Goal: Task Accomplishment & Management: Complete application form

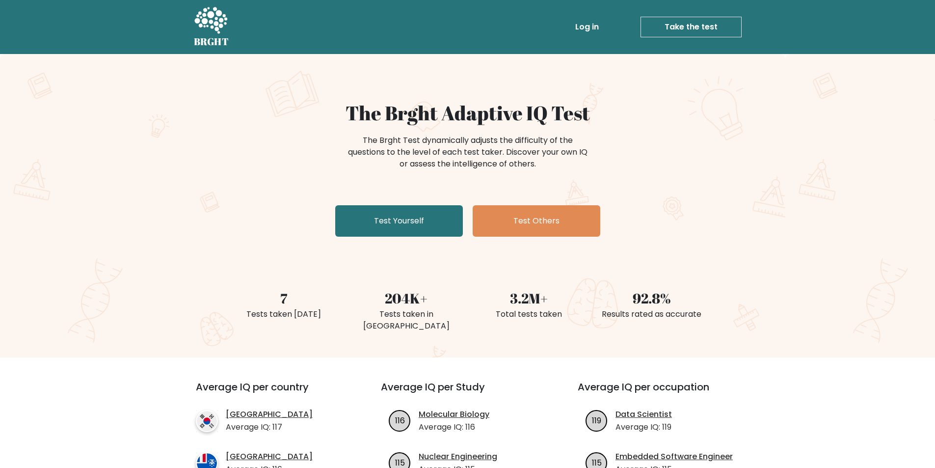
click at [682, 25] on link "Take the test" at bounding box center [690, 27] width 101 height 21
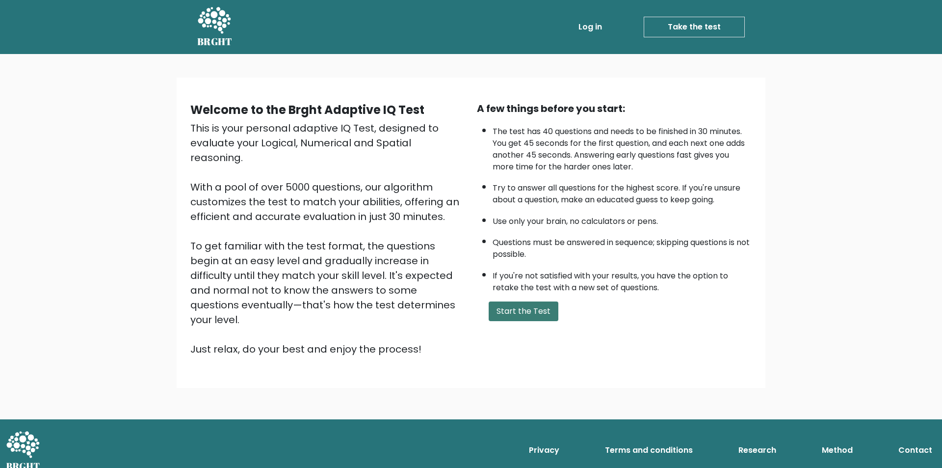
click at [520, 313] on button "Start the Test" at bounding box center [524, 311] width 70 height 20
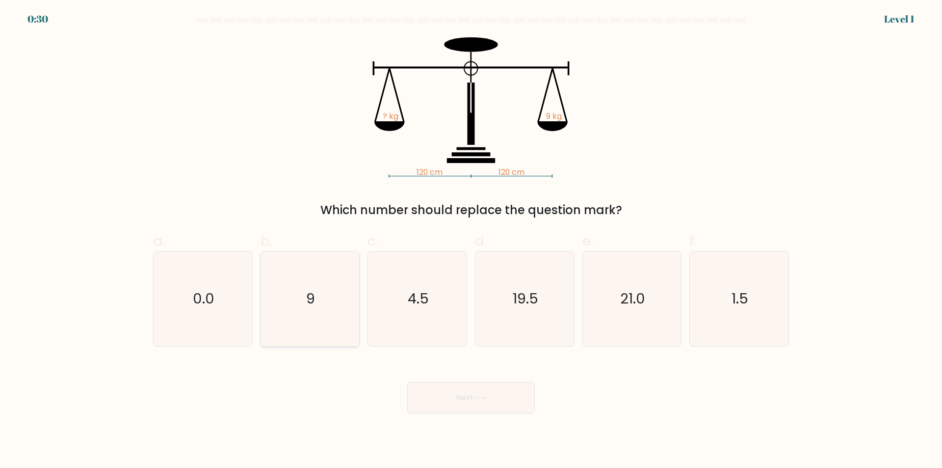
click at [307, 305] on text "9" at bounding box center [311, 299] width 9 height 20
click at [471, 240] on input "b. 9" at bounding box center [471, 237] width 0 height 6
radio input "true"
click at [502, 404] on button "Next" at bounding box center [471, 397] width 128 height 31
click at [502, 397] on button "Next" at bounding box center [471, 397] width 128 height 31
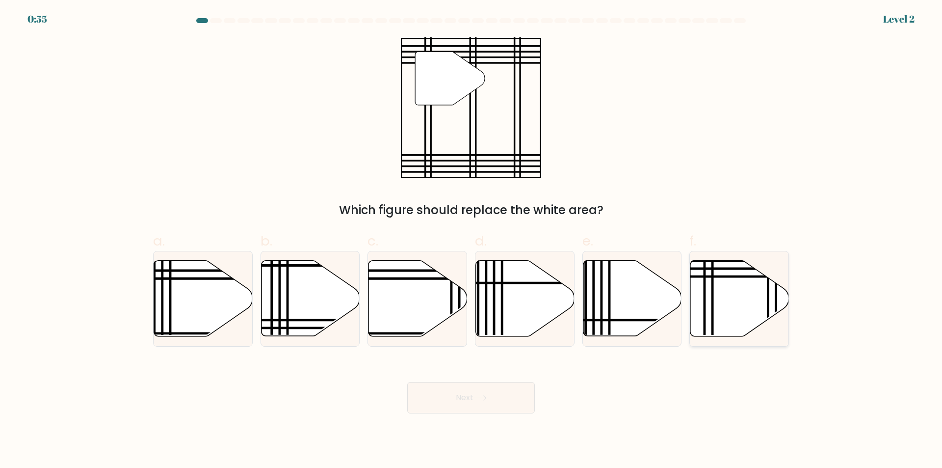
click at [745, 294] on icon at bounding box center [739, 299] width 99 height 76
click at [472, 240] on input "f." at bounding box center [471, 237] width 0 height 6
radio input "true"
click at [450, 394] on button "Next" at bounding box center [471, 397] width 128 height 31
click at [477, 398] on icon at bounding box center [479, 397] width 13 height 5
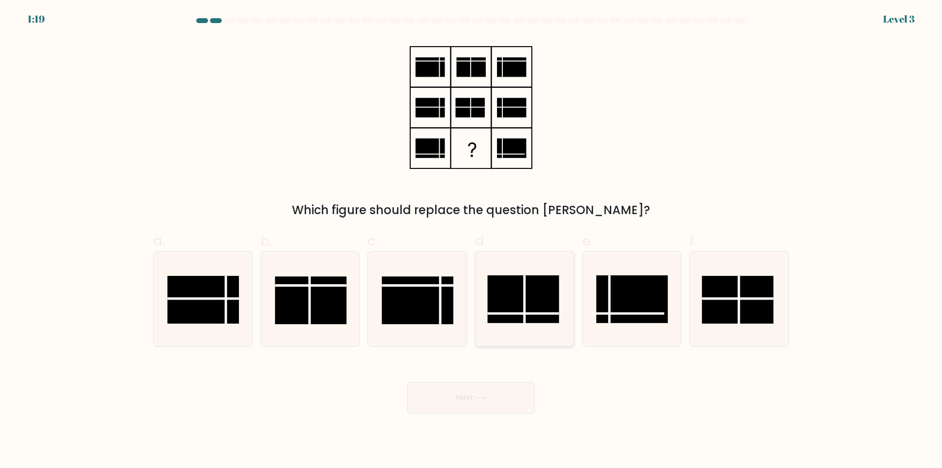
click at [515, 305] on rect at bounding box center [523, 299] width 72 height 48
click at [472, 240] on input "d." at bounding box center [471, 237] width 0 height 6
radio input "true"
click at [488, 402] on button "Next" at bounding box center [471, 397] width 128 height 31
click at [474, 400] on button "Next" at bounding box center [471, 397] width 128 height 31
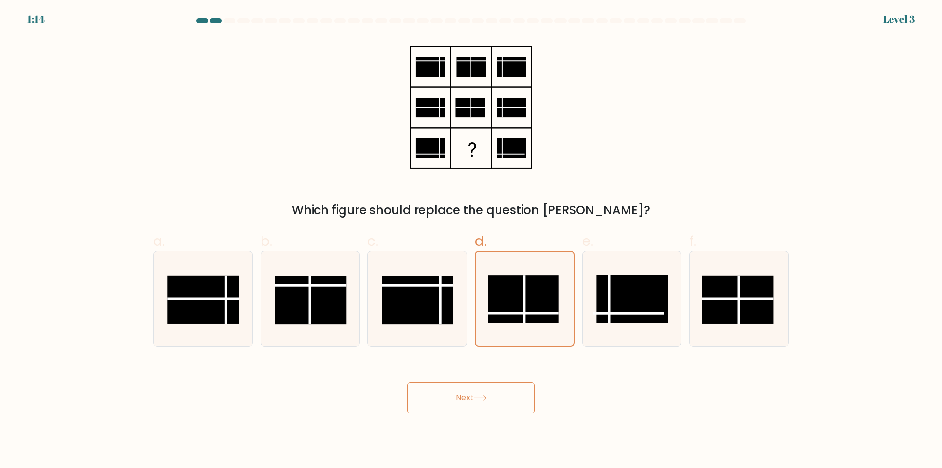
click at [478, 404] on button "Next" at bounding box center [471, 397] width 128 height 31
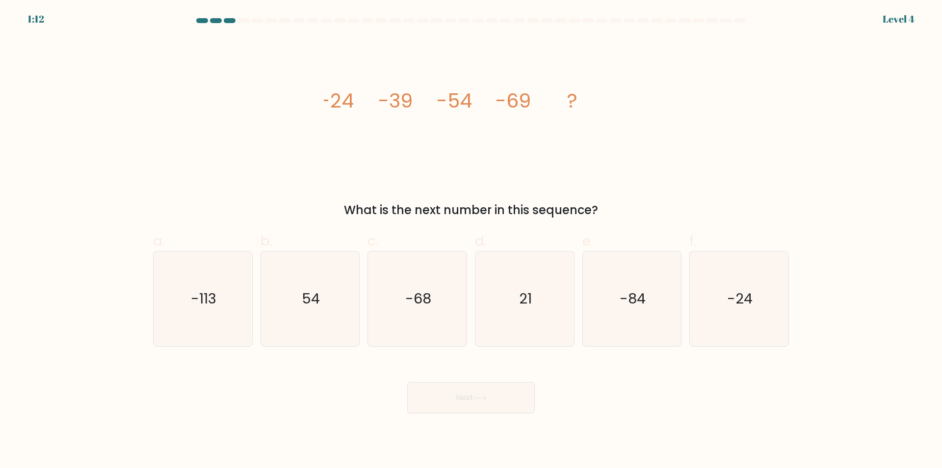
click at [465, 395] on button "Next" at bounding box center [471, 397] width 128 height 31
click at [647, 318] on icon "-84" at bounding box center [631, 298] width 95 height 95
click at [472, 240] on input "e. -84" at bounding box center [471, 237] width 0 height 6
radio input "true"
click at [468, 405] on button "Next" at bounding box center [471, 397] width 128 height 31
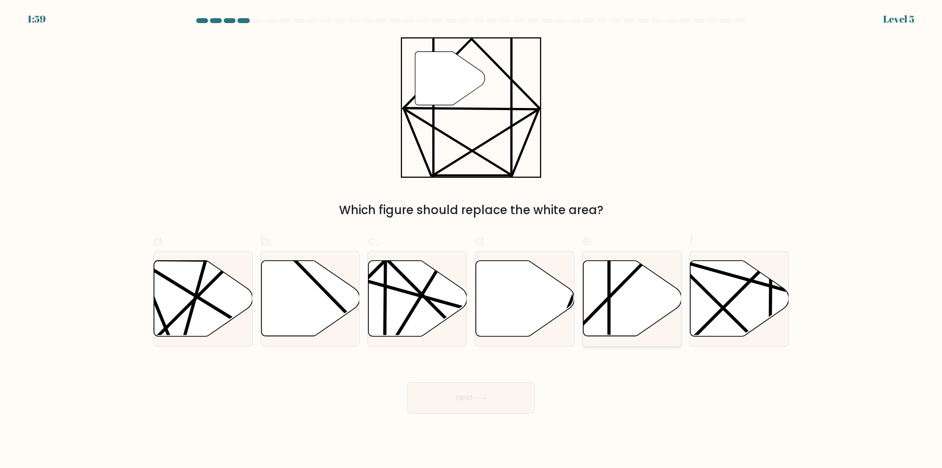
click at [656, 292] on icon at bounding box center [632, 299] width 99 height 76
click at [472, 240] on input "e." at bounding box center [471, 237] width 0 height 6
radio input "true"
click at [475, 394] on button "Next" at bounding box center [471, 397] width 128 height 31
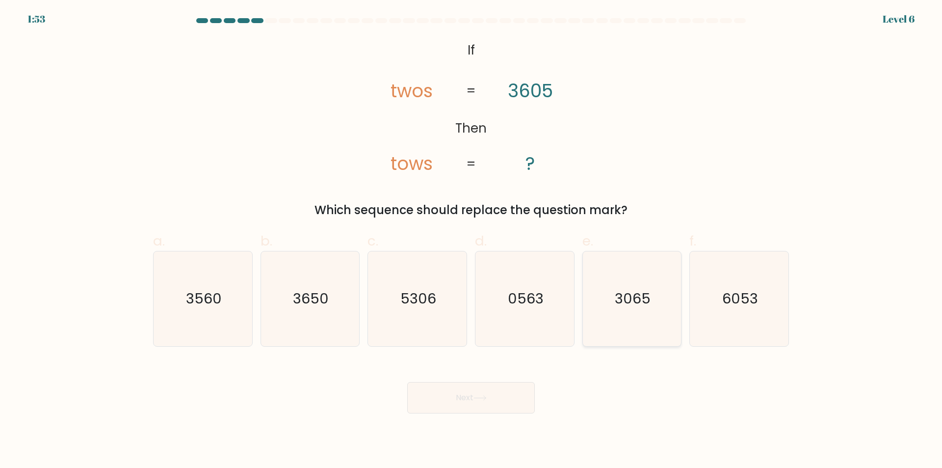
click at [636, 306] on text "3065" at bounding box center [633, 299] width 36 height 20
click at [472, 240] on input "e. 3065" at bounding box center [471, 237] width 0 height 6
radio input "true"
click at [452, 398] on button "Next" at bounding box center [471, 397] width 128 height 31
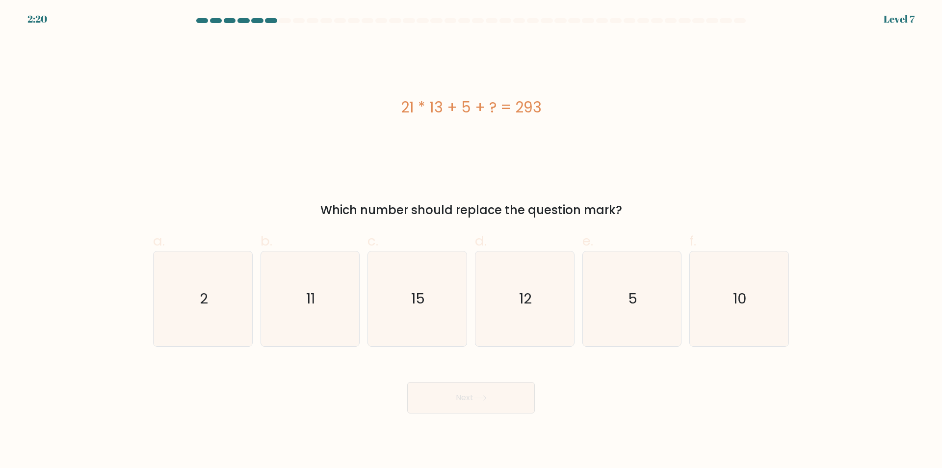
drag, startPoint x: 392, startPoint y: 110, endPoint x: 547, endPoint y: 114, distance: 155.1
click at [547, 114] on div "21 * 13 + 5 + ? = 293" at bounding box center [471, 107] width 636 height 22
copy div "21 * 13 + 5 + ? = 293"
click at [629, 306] on text "5" at bounding box center [632, 299] width 9 height 20
click at [472, 240] on input "e. 5" at bounding box center [471, 237] width 0 height 6
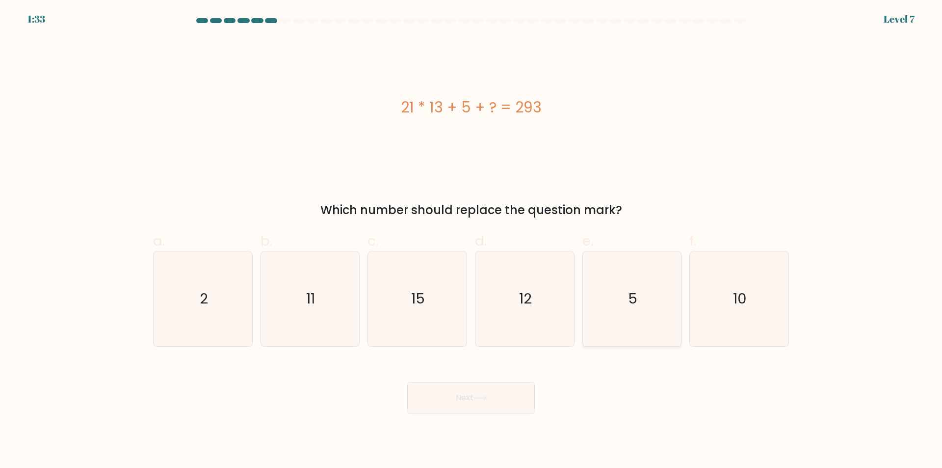
radio input "true"
click at [443, 404] on button "Next" at bounding box center [471, 397] width 128 height 31
click at [462, 395] on button "Next" at bounding box center [471, 397] width 128 height 31
click at [454, 396] on button "Next" at bounding box center [471, 397] width 128 height 31
click at [492, 393] on button "Next" at bounding box center [471, 397] width 128 height 31
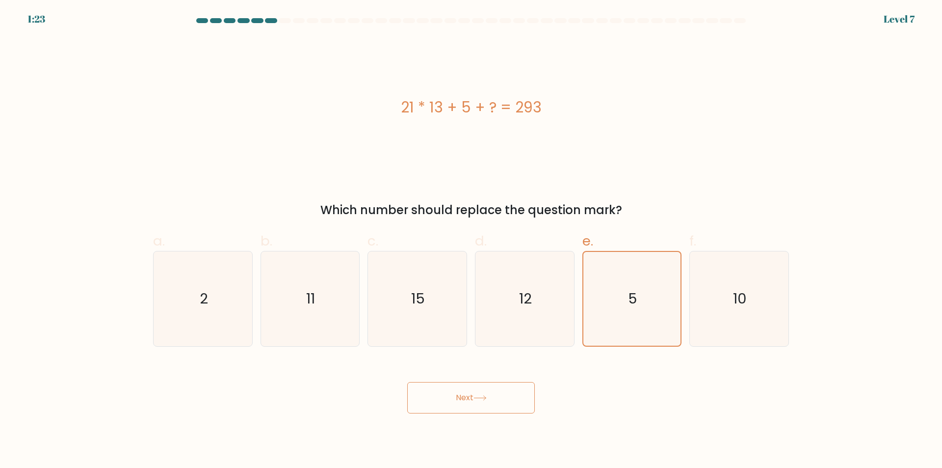
click at [449, 388] on button "Next" at bounding box center [471, 397] width 128 height 31
click at [448, 388] on button "Next" at bounding box center [471, 397] width 128 height 31
drag, startPoint x: 447, startPoint y: 387, endPoint x: 449, endPoint y: 393, distance: 5.7
click at [448, 389] on button "Next" at bounding box center [471, 397] width 128 height 31
click at [453, 397] on button "Next" at bounding box center [471, 397] width 128 height 31
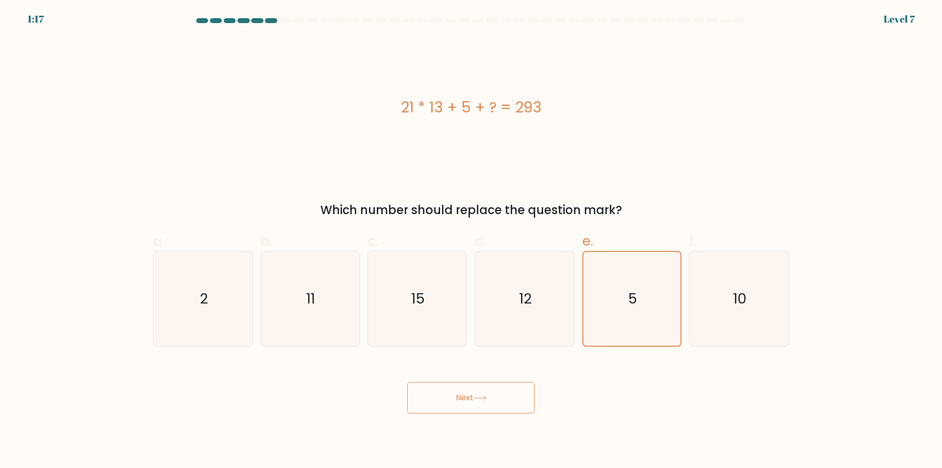
click at [466, 396] on button "Next" at bounding box center [471, 397] width 128 height 31
click at [479, 394] on button "Next" at bounding box center [471, 397] width 128 height 31
drag, startPoint x: 507, startPoint y: 394, endPoint x: 536, endPoint y: 400, distance: 30.1
click at [514, 394] on button "Next" at bounding box center [471, 397] width 128 height 31
drag, startPoint x: 536, startPoint y: 400, endPoint x: 574, endPoint y: 392, distance: 38.7
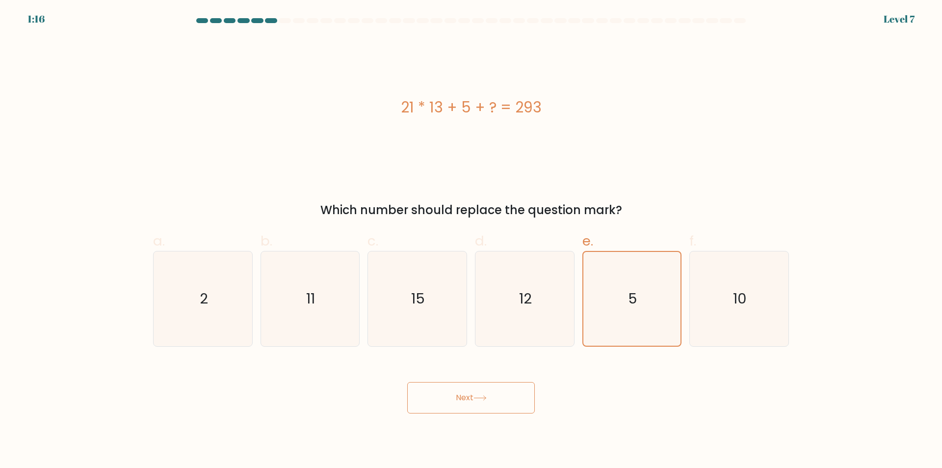
click at [551, 399] on div "Next" at bounding box center [471, 385] width 648 height 55
drag, startPoint x: 637, startPoint y: 315, endPoint x: 539, endPoint y: 353, distance: 105.1
click at [636, 315] on icon "5" at bounding box center [632, 299] width 94 height 94
click at [472, 240] on input "e. 5" at bounding box center [471, 237] width 0 height 6
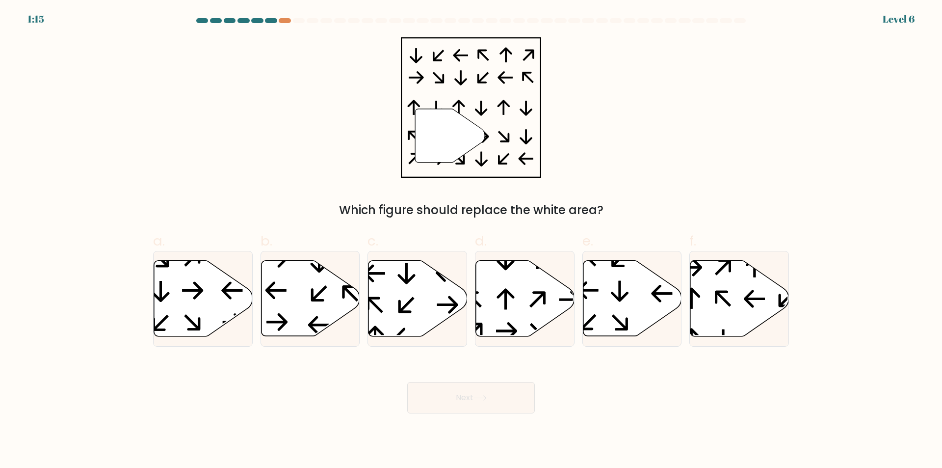
click at [446, 405] on button "Next" at bounding box center [471, 397] width 128 height 31
click at [627, 388] on div "Next" at bounding box center [471, 385] width 648 height 55
click at [511, 291] on icon at bounding box center [525, 299] width 99 height 76
click at [472, 240] on input "d." at bounding box center [471, 237] width 0 height 6
radio input "true"
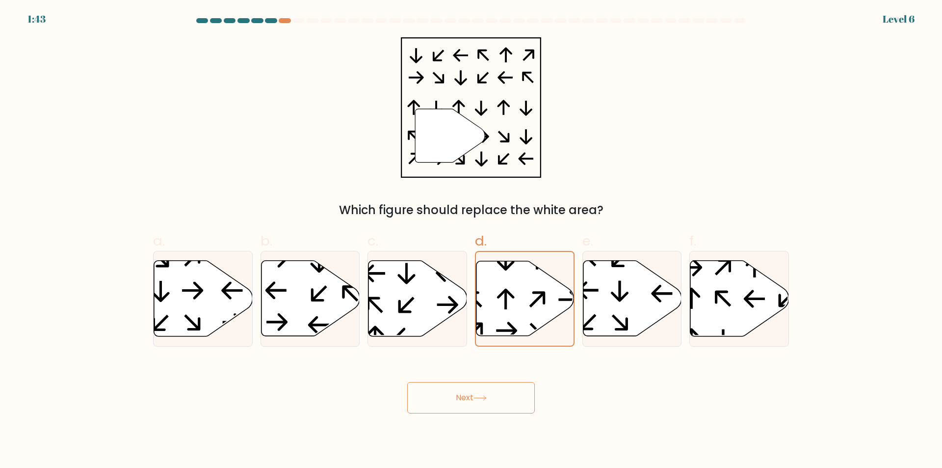
click at [490, 400] on button "Next" at bounding box center [471, 397] width 128 height 31
click at [467, 402] on button "Next" at bounding box center [471, 397] width 128 height 31
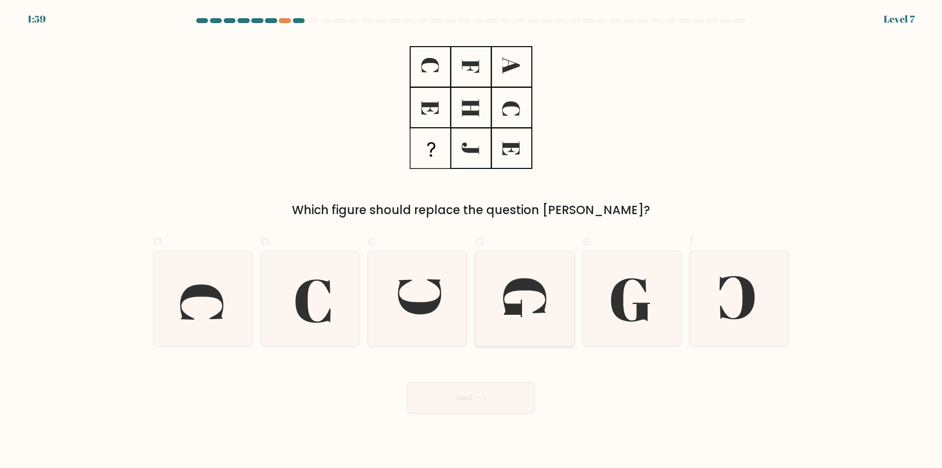
click at [514, 298] on icon at bounding box center [524, 298] width 95 height 95
click at [472, 240] on input "d." at bounding box center [471, 237] width 0 height 6
radio input "true"
click at [481, 401] on button "Next" at bounding box center [471, 397] width 128 height 31
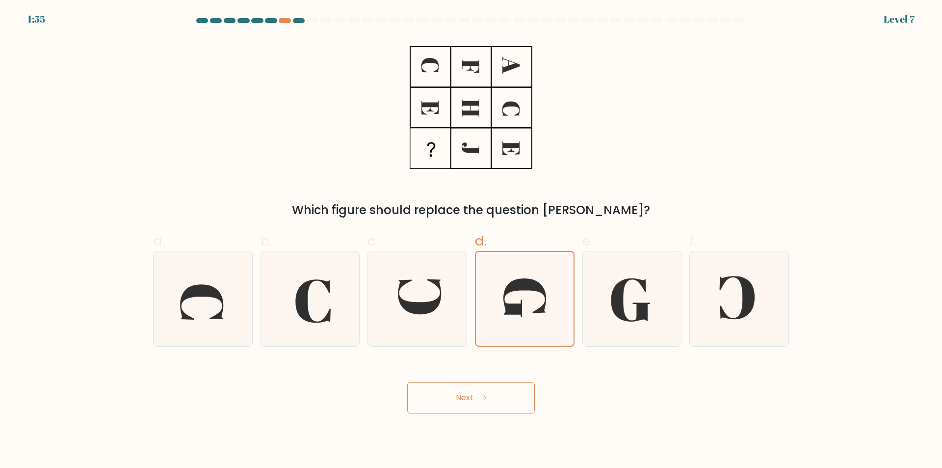
click at [481, 401] on button "Next" at bounding box center [471, 397] width 128 height 31
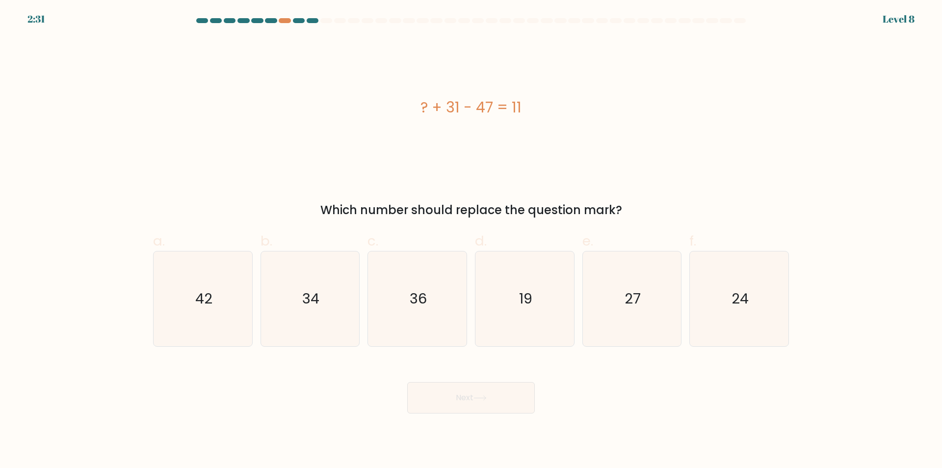
drag, startPoint x: 407, startPoint y: 106, endPoint x: 565, endPoint y: 120, distance: 158.6
click at [567, 120] on div "? + 31 - 47 = 11" at bounding box center [471, 107] width 636 height 140
copy div "? + 31 - 47 = 11"
click at [612, 297] on icon "27" at bounding box center [631, 298] width 95 height 95
click at [472, 240] on input "e. 27" at bounding box center [471, 237] width 0 height 6
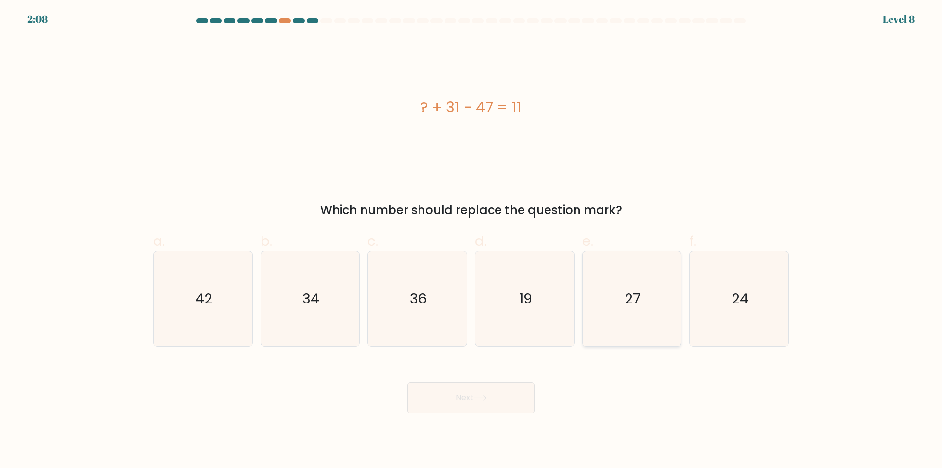
radio input "true"
click at [482, 396] on icon at bounding box center [479, 397] width 13 height 5
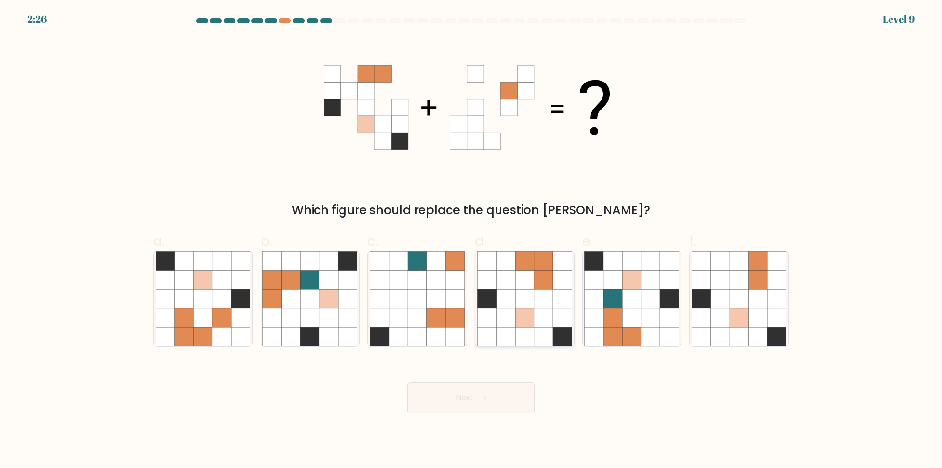
drag, startPoint x: 518, startPoint y: 336, endPoint x: 510, endPoint y: 393, distance: 57.5
click at [518, 336] on icon at bounding box center [524, 336] width 19 height 19
click at [472, 240] on input "d." at bounding box center [471, 237] width 0 height 6
radio input "true"
click at [499, 407] on button "Next" at bounding box center [471, 397] width 128 height 31
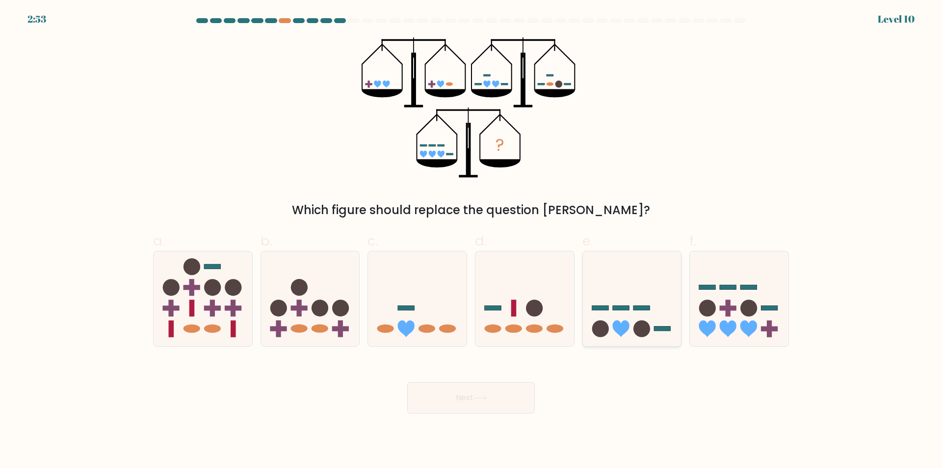
click at [655, 310] on icon at bounding box center [632, 298] width 99 height 81
click at [472, 240] on input "e." at bounding box center [471, 237] width 0 height 6
radio input "true"
click at [464, 408] on button "Next" at bounding box center [471, 397] width 128 height 31
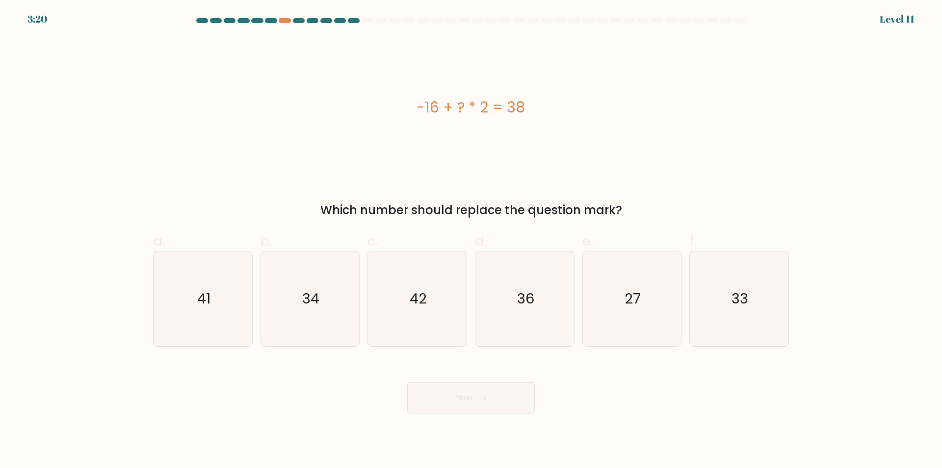
drag, startPoint x: 413, startPoint y: 112, endPoint x: 559, endPoint y: 112, distance: 146.2
click at [559, 112] on div "-16 + ? * 2 = 38" at bounding box center [471, 107] width 636 height 22
copy div "-16 + ? * 2 = 38"
drag, startPoint x: 639, startPoint y: 316, endPoint x: 474, endPoint y: 365, distance: 171.4
click at [637, 315] on icon "27" at bounding box center [631, 298] width 95 height 95
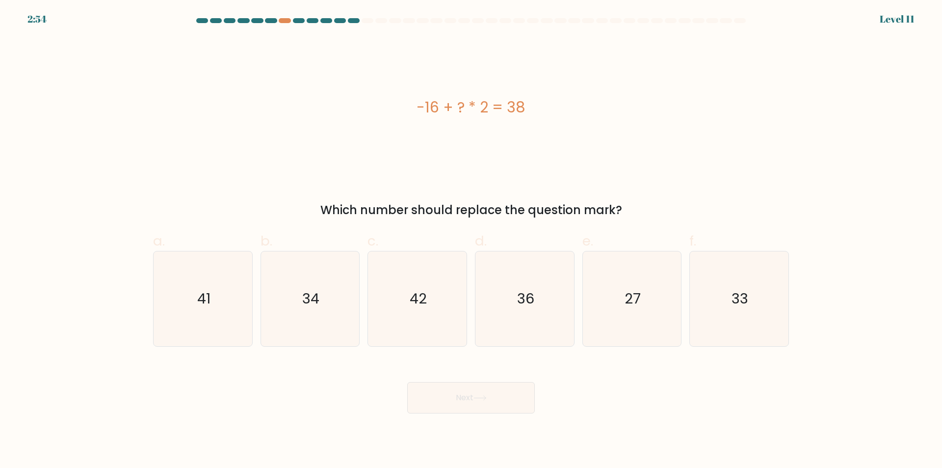
click at [472, 240] on input "e. 27" at bounding box center [471, 237] width 0 height 6
radio input "true"
click at [448, 384] on button "Next" at bounding box center [471, 397] width 128 height 31
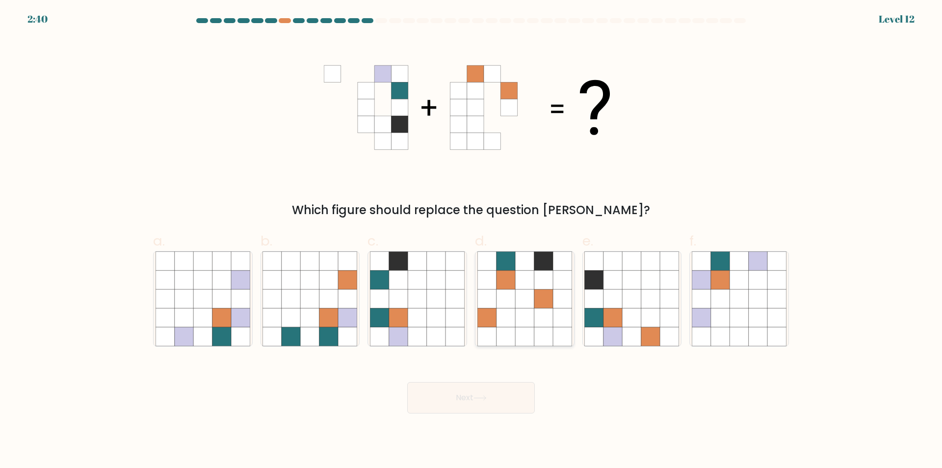
drag, startPoint x: 632, startPoint y: 310, endPoint x: 557, endPoint y: 343, distance: 82.6
click at [633, 312] on icon at bounding box center [632, 317] width 19 height 19
click at [472, 240] on input "e." at bounding box center [471, 237] width 0 height 6
radio input "true"
click at [474, 399] on button "Next" at bounding box center [471, 397] width 128 height 31
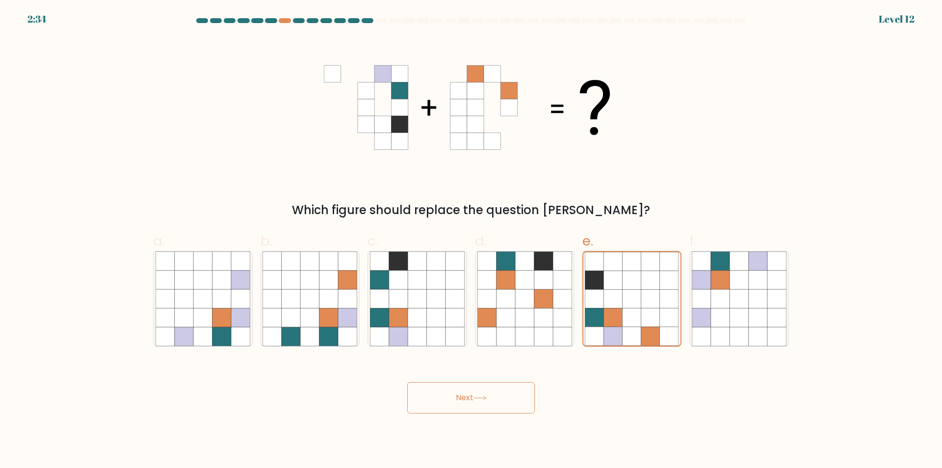
click at [486, 402] on button "Next" at bounding box center [471, 397] width 128 height 31
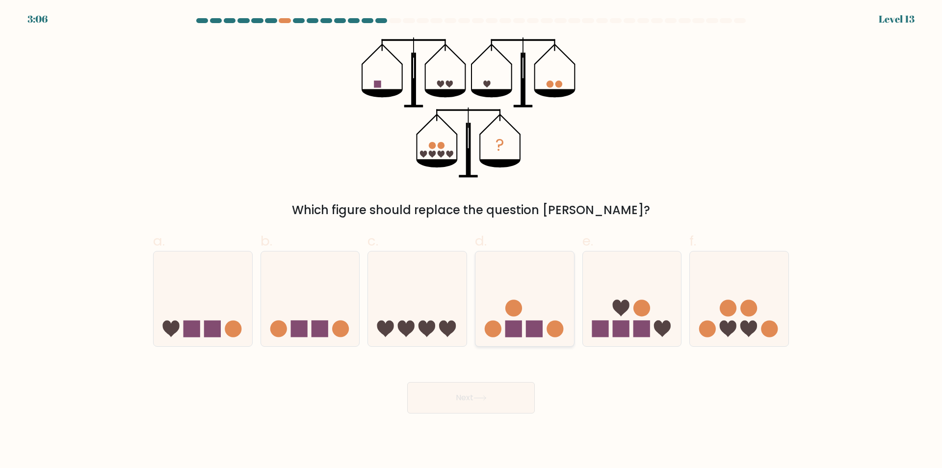
click at [503, 328] on icon at bounding box center [524, 298] width 99 height 81
click at [472, 240] on input "d." at bounding box center [471, 237] width 0 height 6
radio input "true"
click at [464, 400] on button "Next" at bounding box center [471, 397] width 128 height 31
click at [464, 399] on button "Next" at bounding box center [471, 397] width 128 height 31
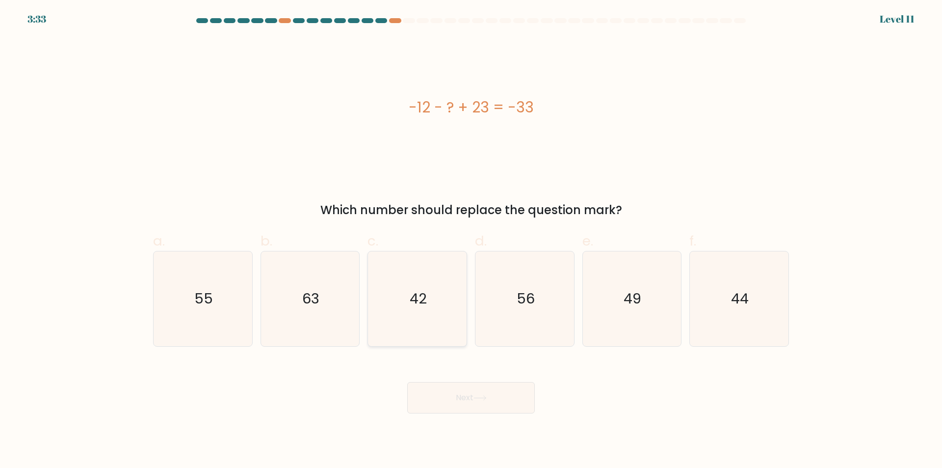
click at [443, 315] on icon "42" at bounding box center [417, 298] width 95 height 95
click at [471, 240] on input "c. 42" at bounding box center [471, 237] width 0 height 6
radio input "true"
click at [461, 405] on button "Next" at bounding box center [471, 397] width 128 height 31
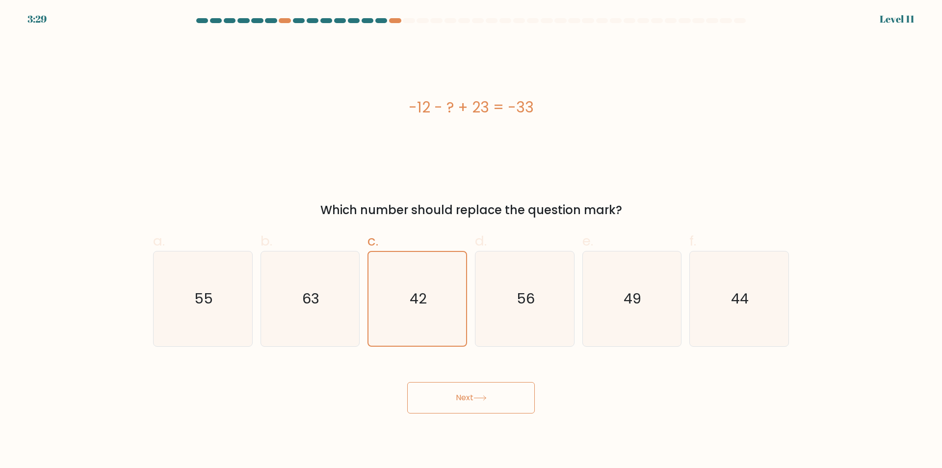
click at [461, 405] on button "Next" at bounding box center [471, 397] width 128 height 31
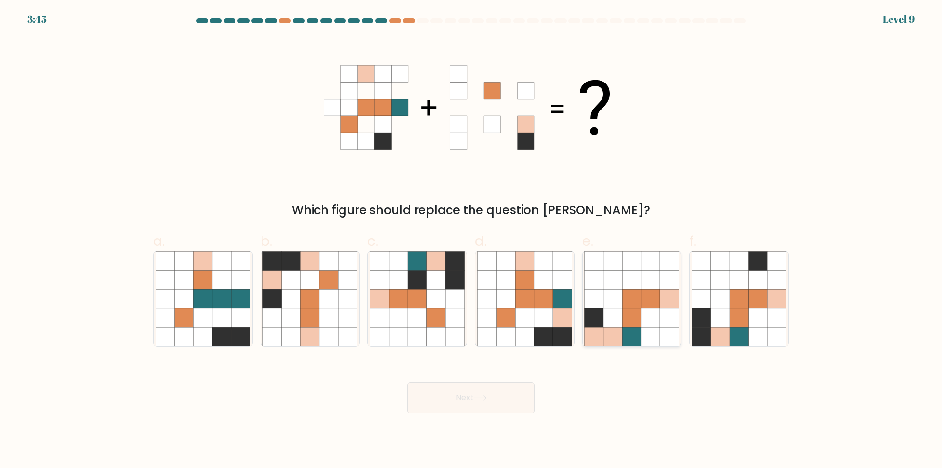
click at [609, 315] on icon at bounding box center [612, 317] width 19 height 19
click at [472, 240] on input "e." at bounding box center [471, 237] width 0 height 6
radio input "true"
click at [494, 395] on button "Next" at bounding box center [471, 397] width 128 height 31
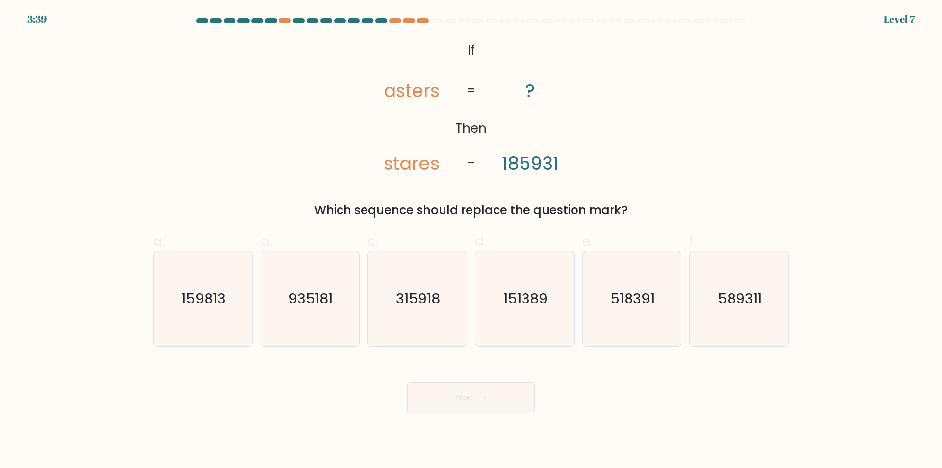
click at [504, 412] on button "Next" at bounding box center [471, 397] width 128 height 31
drag, startPoint x: 417, startPoint y: 302, endPoint x: 433, endPoint y: 385, distance: 84.0
click at [417, 302] on text "315918" at bounding box center [418, 299] width 44 height 20
click at [471, 240] on input "c. 315918" at bounding box center [471, 237] width 0 height 6
radio input "true"
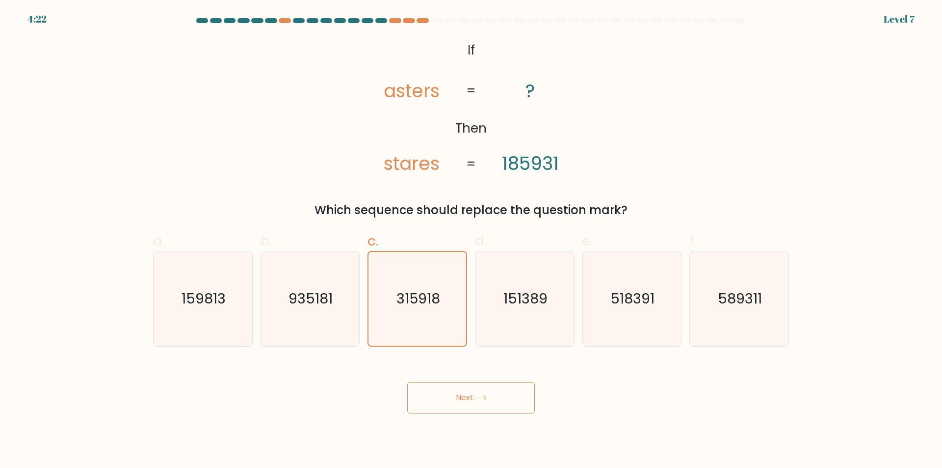
click at [460, 397] on button "Next" at bounding box center [471, 397] width 128 height 31
click at [463, 396] on button "Next" at bounding box center [471, 397] width 128 height 31
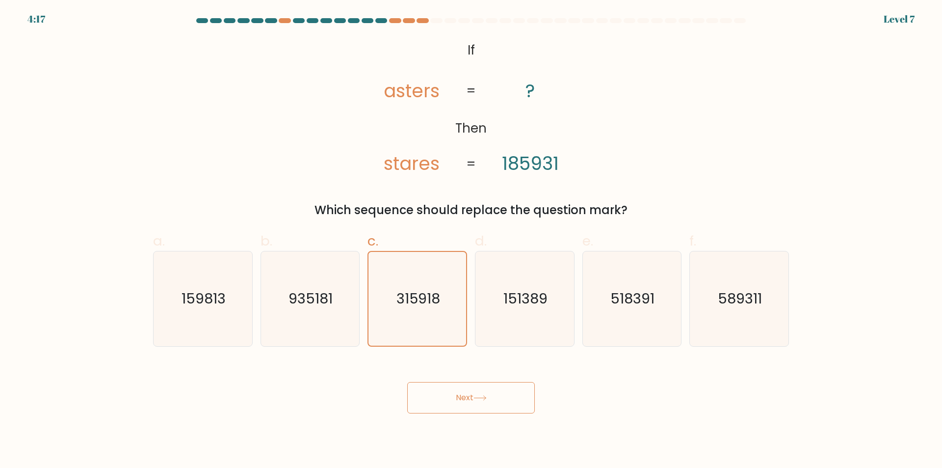
click at [463, 396] on button "Next" at bounding box center [471, 397] width 128 height 31
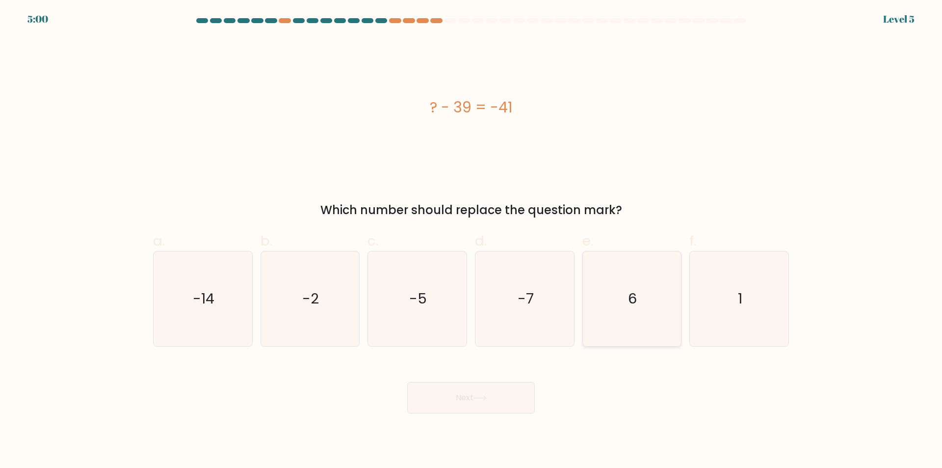
click at [625, 315] on icon "6" at bounding box center [631, 298] width 95 height 95
click at [472, 240] on input "e. 6" at bounding box center [471, 237] width 0 height 6
radio input "true"
click at [485, 404] on button "Next" at bounding box center [471, 397] width 128 height 31
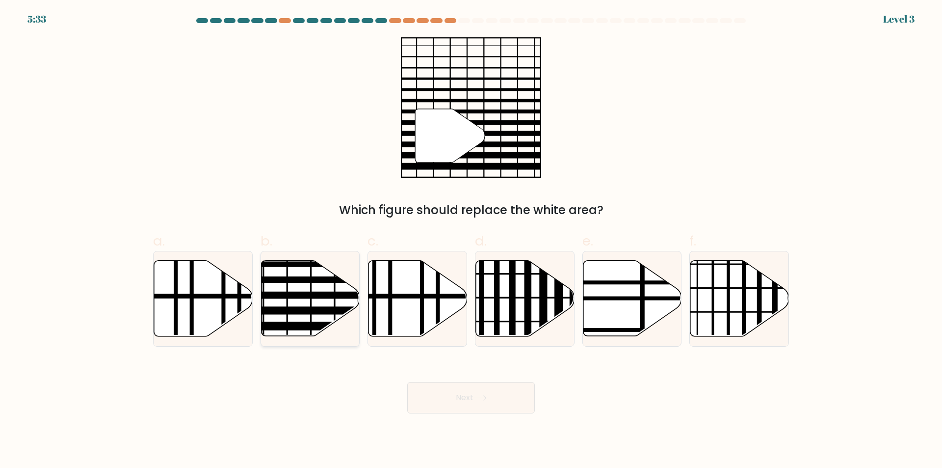
click at [309, 311] on line at bounding box center [340, 311] width 199 height 0
click at [471, 240] on input "b." at bounding box center [471, 237] width 0 height 6
radio input "true"
click at [490, 399] on button "Next" at bounding box center [471, 397] width 128 height 31
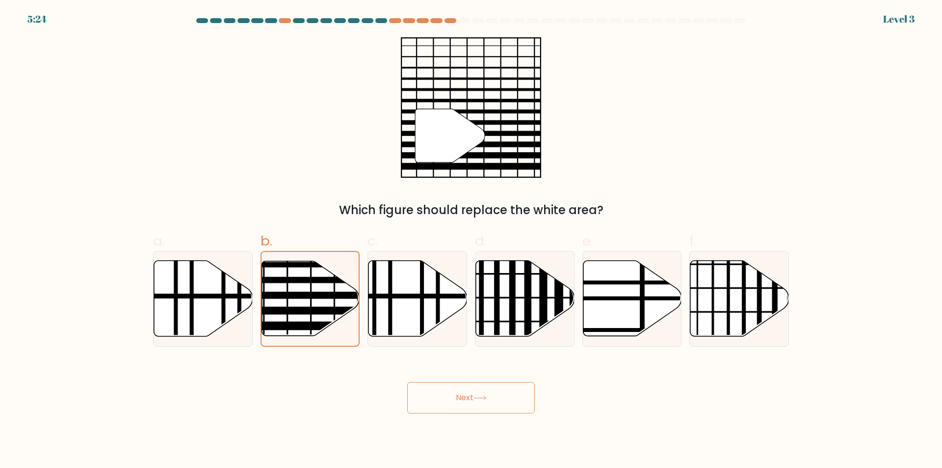
click at [490, 399] on button "Next" at bounding box center [471, 397] width 128 height 31
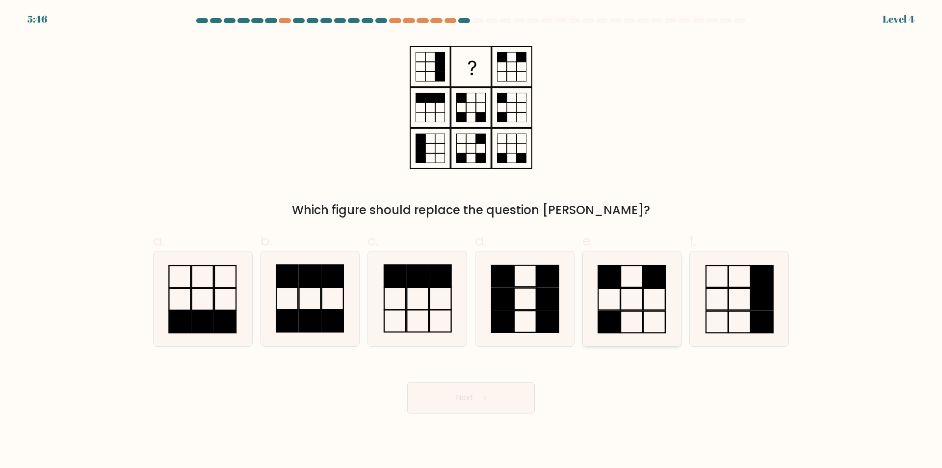
click at [626, 328] on icon at bounding box center [631, 298] width 95 height 95
click at [472, 240] on input "e." at bounding box center [471, 237] width 0 height 6
radio input "true"
click at [467, 395] on button "Next" at bounding box center [471, 397] width 128 height 31
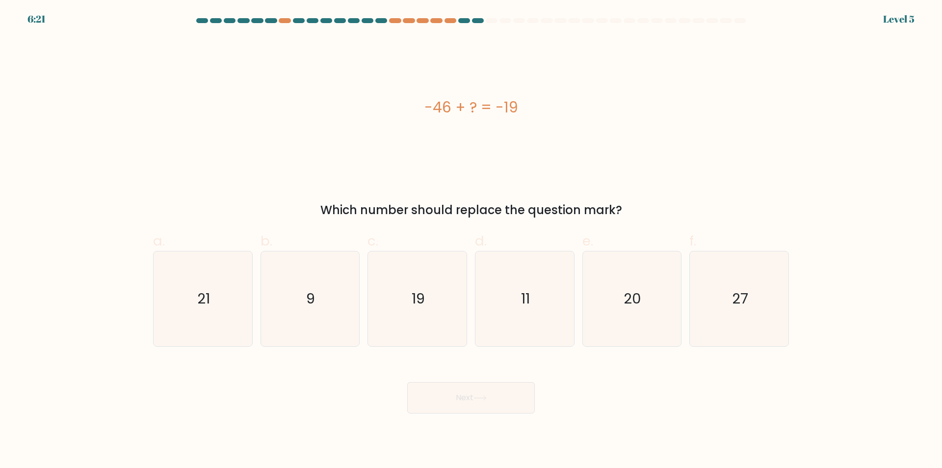
drag, startPoint x: 420, startPoint y: 105, endPoint x: 538, endPoint y: 119, distance: 119.1
click at [538, 119] on div "-46 + ? = -19" at bounding box center [471, 107] width 636 height 140
copy div "-46 + ? = -19"
click at [741, 322] on icon "27" at bounding box center [739, 298] width 95 height 95
click at [472, 240] on input "f. 27" at bounding box center [471, 237] width 0 height 6
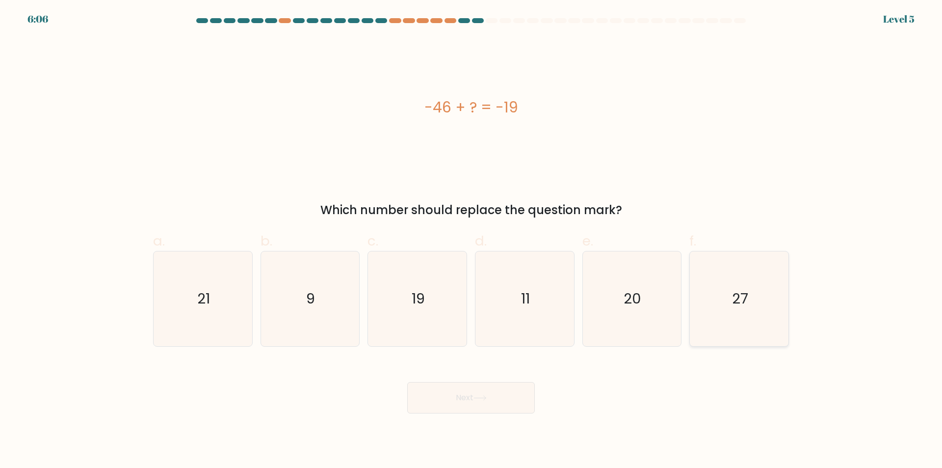
radio input "true"
click at [466, 393] on button "Next" at bounding box center [471, 397] width 128 height 31
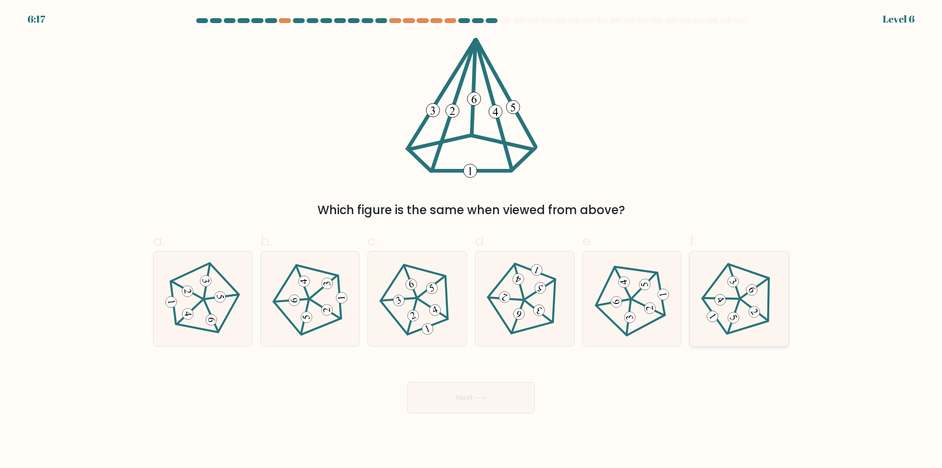
click at [730, 318] on 274 at bounding box center [734, 318] width 16 height 16
click at [472, 240] on input "f." at bounding box center [471, 237] width 0 height 6
radio input "true"
click at [498, 392] on button "Next" at bounding box center [471, 397] width 128 height 31
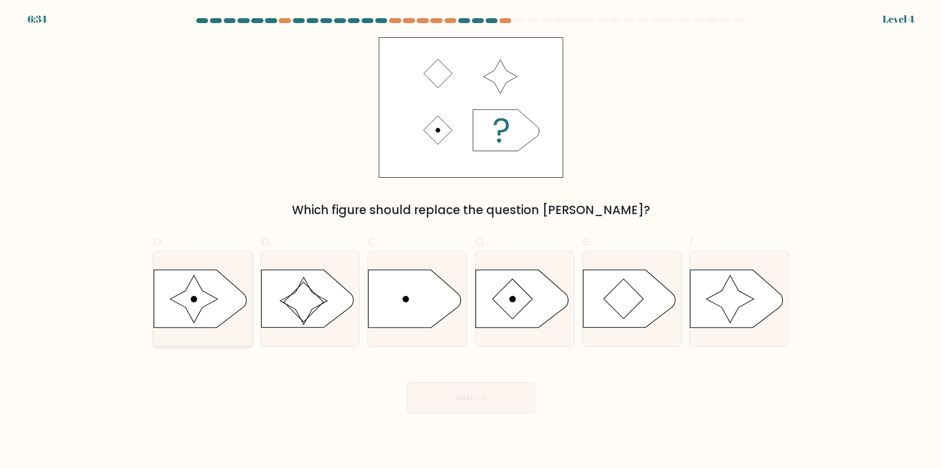
click at [219, 312] on icon at bounding box center [200, 298] width 92 height 57
click at [471, 240] on input "a." at bounding box center [471, 237] width 0 height 6
radio input "true"
click at [506, 395] on button "Next" at bounding box center [471, 397] width 128 height 31
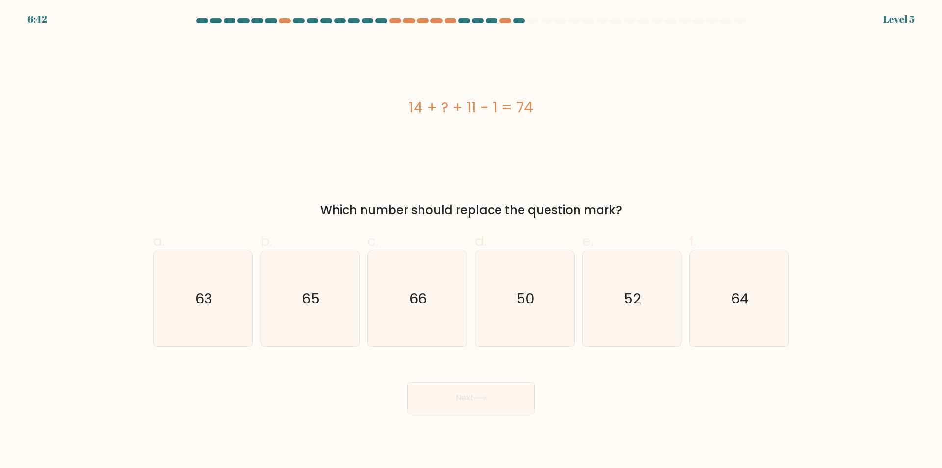
drag, startPoint x: 393, startPoint y: 114, endPoint x: 557, endPoint y: 118, distance: 164.9
click at [557, 118] on div "14 + ? + 11 - 1 = 74" at bounding box center [471, 107] width 636 height 22
copy div "14 + ? + 11 - 1 = 74"
click at [541, 310] on icon "50" at bounding box center [524, 298] width 95 height 95
click at [472, 240] on input "d. 50" at bounding box center [471, 237] width 0 height 6
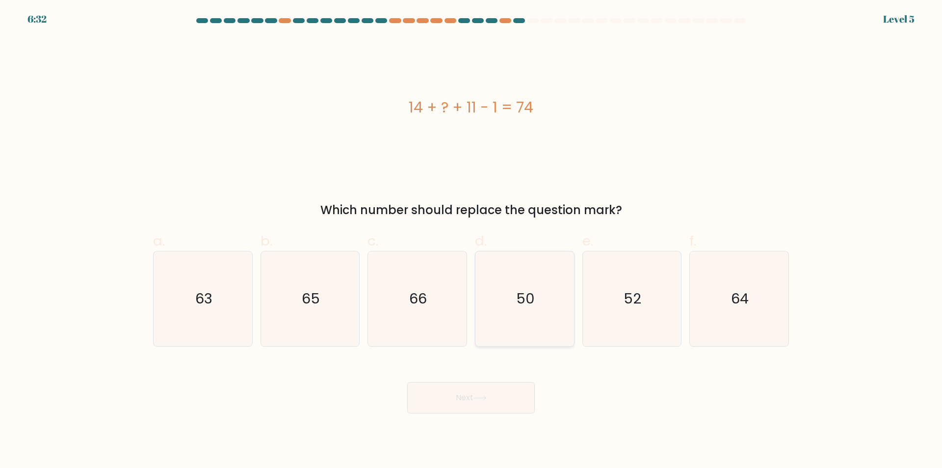
radio input "true"
click at [469, 411] on button "Next" at bounding box center [471, 397] width 128 height 31
click at [469, 409] on button "Next" at bounding box center [471, 397] width 128 height 31
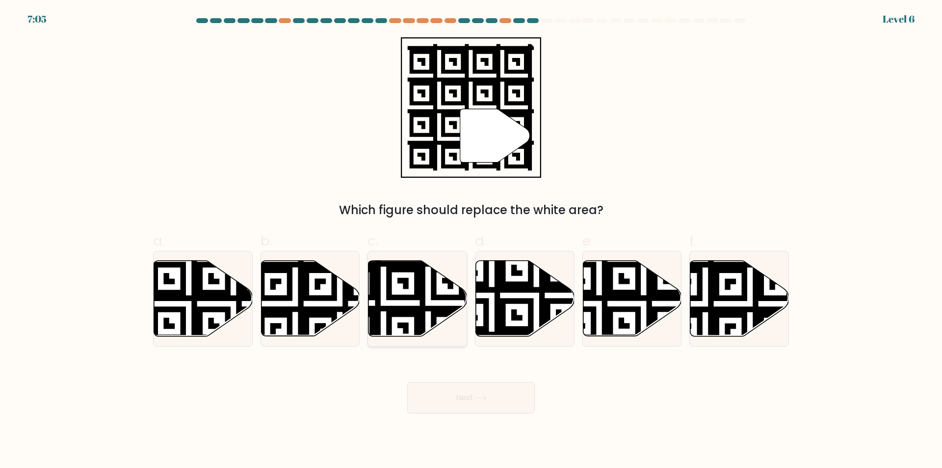
click at [422, 310] on icon at bounding box center [383, 258] width 179 height 179
click at [471, 240] on input "c." at bounding box center [471, 237] width 0 height 6
radio input "true"
click at [483, 403] on button "Next" at bounding box center [471, 397] width 128 height 31
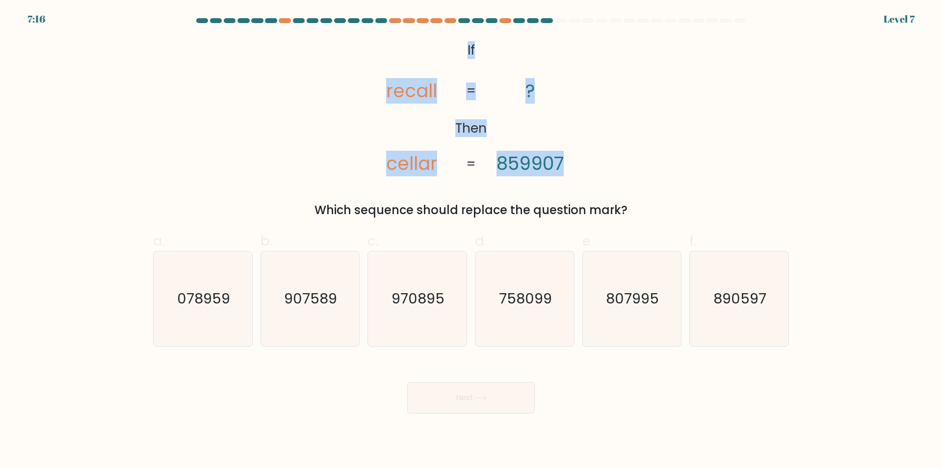
drag, startPoint x: 439, startPoint y: 41, endPoint x: 493, endPoint y: 101, distance: 80.3
click at [493, 101] on icon "@import url('https://fonts.googleapis.com/css?family=Abril+Fatface:400,100,100i…" at bounding box center [471, 107] width 228 height 140
copy icon "If Then recall cellar ? 859907 ="
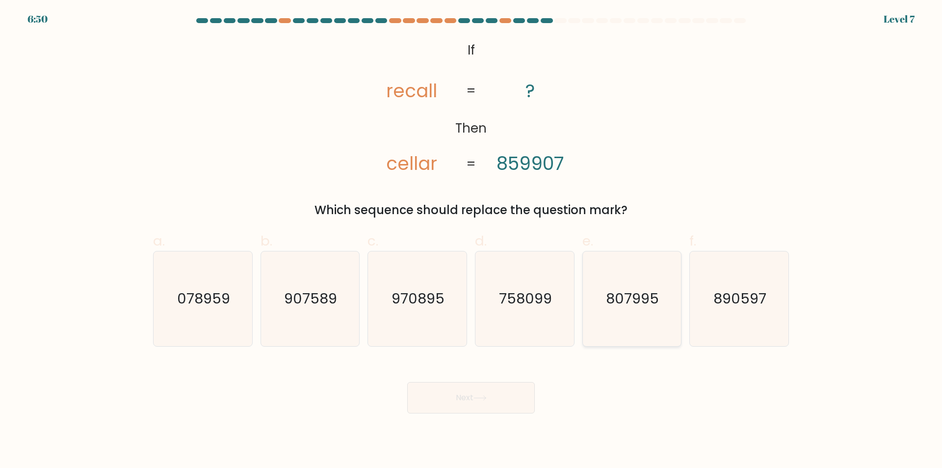
click at [618, 313] on icon "807995" at bounding box center [631, 298] width 95 height 95
click at [472, 240] on input "e. 807995" at bounding box center [471, 237] width 0 height 6
radio input "true"
drag, startPoint x: 506, startPoint y: 280, endPoint x: 506, endPoint y: 319, distance: 39.3
click at [506, 280] on icon "758099" at bounding box center [524, 298] width 95 height 95
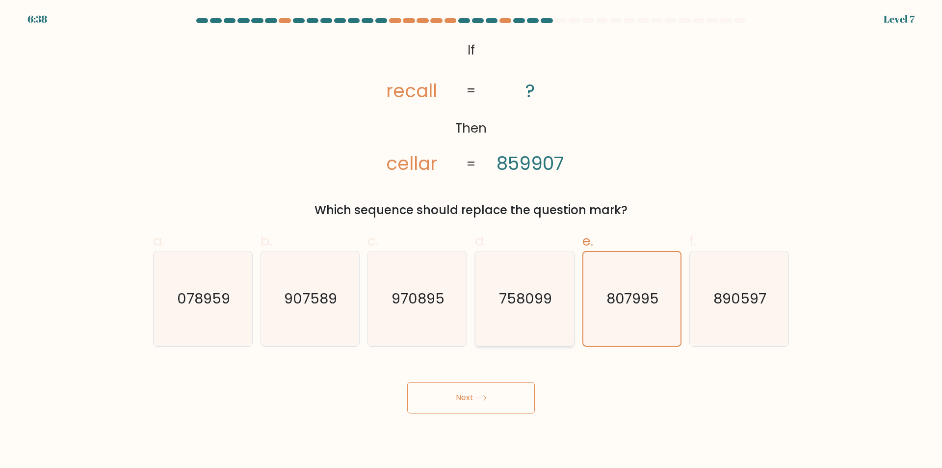
click at [472, 240] on input "d. 758099" at bounding box center [471, 237] width 0 height 6
radio input "true"
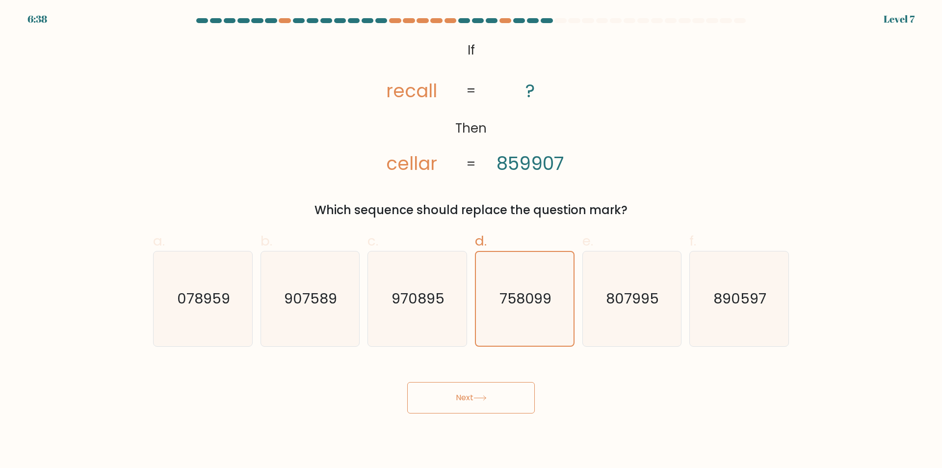
click at [482, 407] on button "Next" at bounding box center [471, 397] width 128 height 31
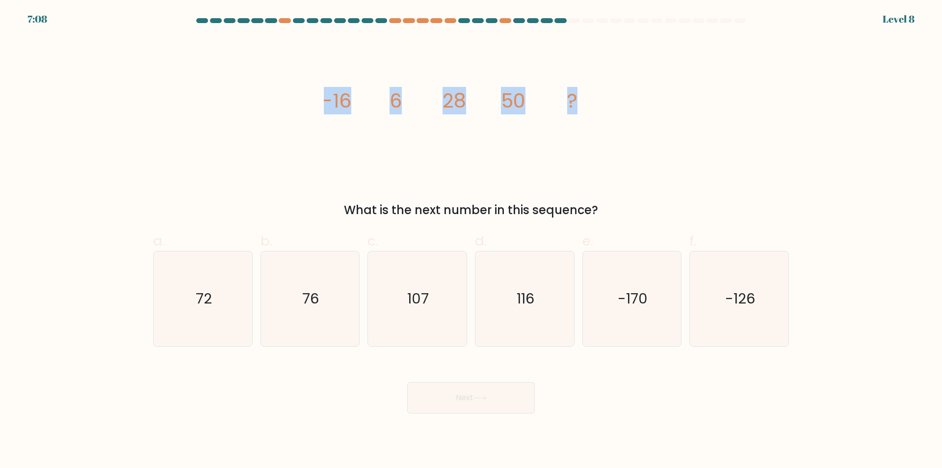
drag, startPoint x: 310, startPoint y: 99, endPoint x: 620, endPoint y: 121, distance: 310.9
click at [620, 121] on div "image/svg+xml -16 6 28 50 ? What is the next number in this sequence?" at bounding box center [471, 128] width 648 height 182
copy g "-16 6 28 50 ?"
click at [306, 314] on icon "76" at bounding box center [309, 298] width 95 height 95
click at [471, 240] on input "b. 76" at bounding box center [471, 237] width 0 height 6
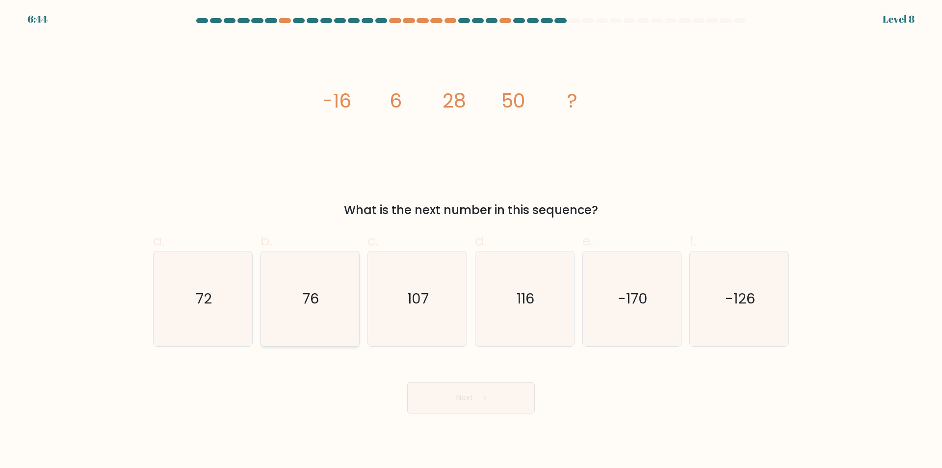
radio input "true"
click at [498, 406] on button "Next" at bounding box center [471, 397] width 128 height 31
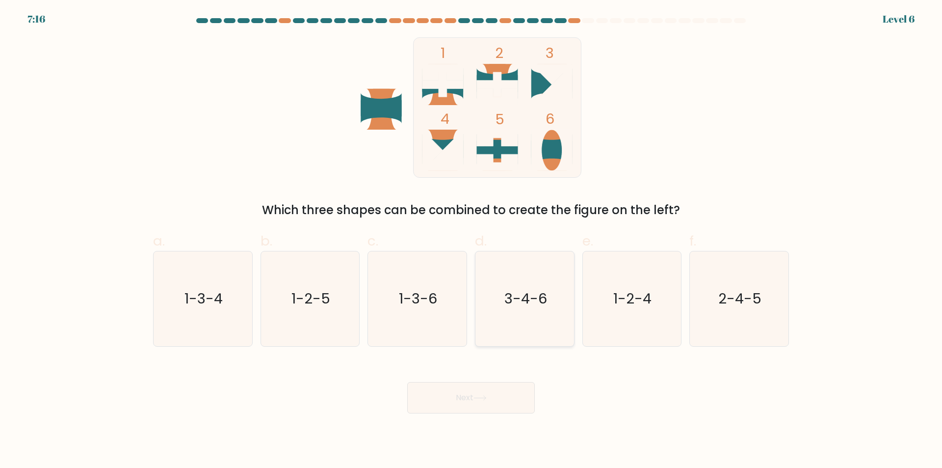
click at [513, 312] on icon "3-4-6" at bounding box center [524, 298] width 95 height 95
click at [472, 240] on input "d. 3-4-6" at bounding box center [471, 237] width 0 height 6
radio input "true"
click at [482, 384] on button "Next" at bounding box center [471, 397] width 128 height 31
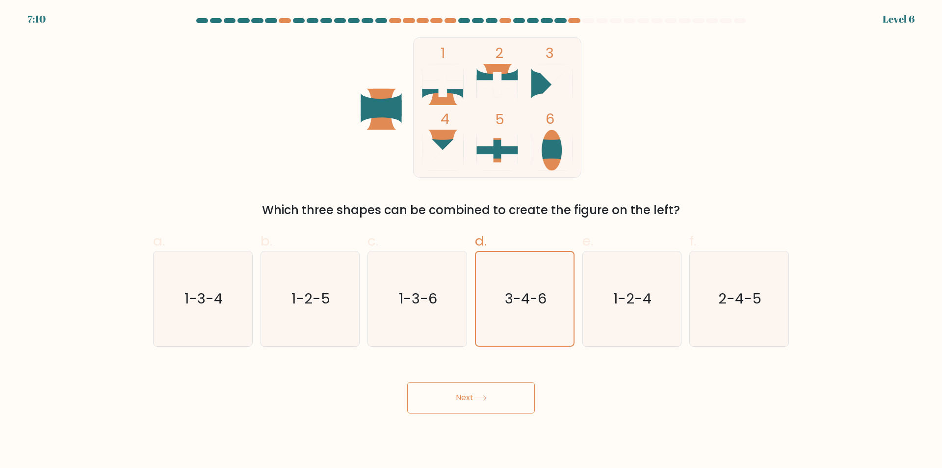
click at [468, 398] on button "Next" at bounding box center [471, 397] width 128 height 31
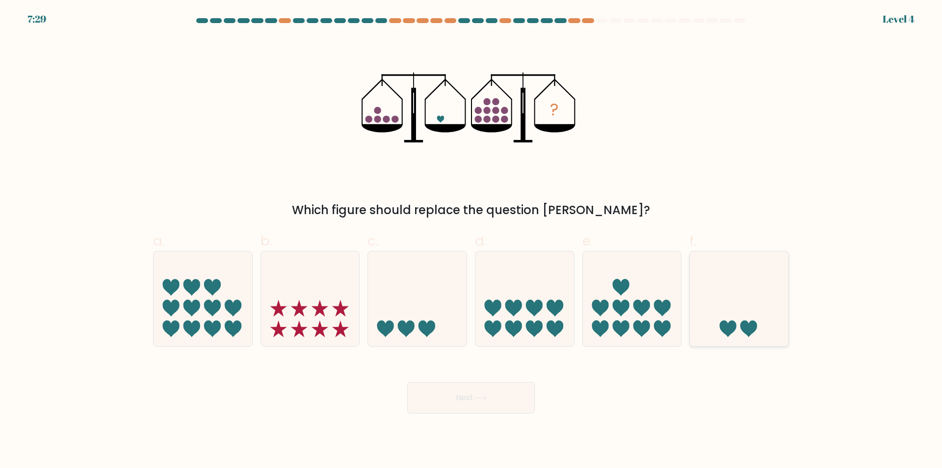
click at [716, 315] on icon at bounding box center [739, 298] width 99 height 81
click at [472, 240] on input "f." at bounding box center [471, 237] width 0 height 6
radio input "true"
click at [478, 405] on button "Next" at bounding box center [471, 397] width 128 height 31
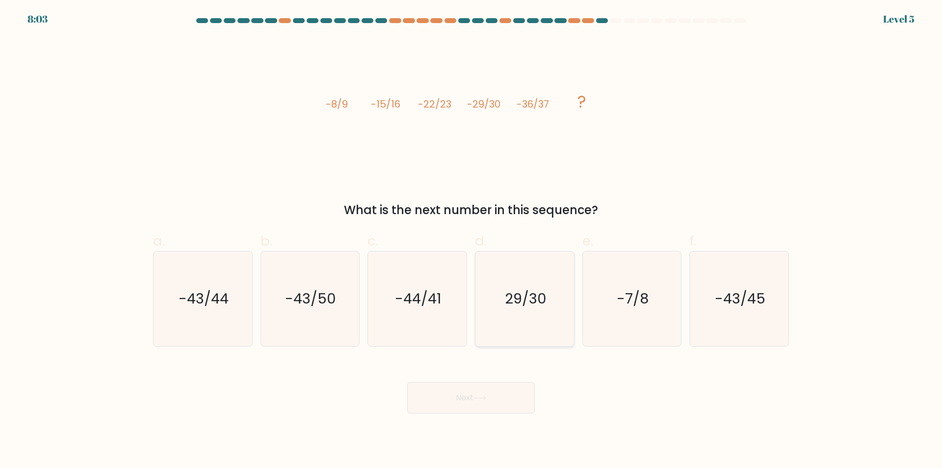
click at [540, 318] on icon "29/30" at bounding box center [524, 298] width 95 height 95
click at [472, 240] on input "d. 29/30" at bounding box center [471, 237] width 0 height 6
radio input "true"
click at [494, 401] on button "Next" at bounding box center [471, 397] width 128 height 31
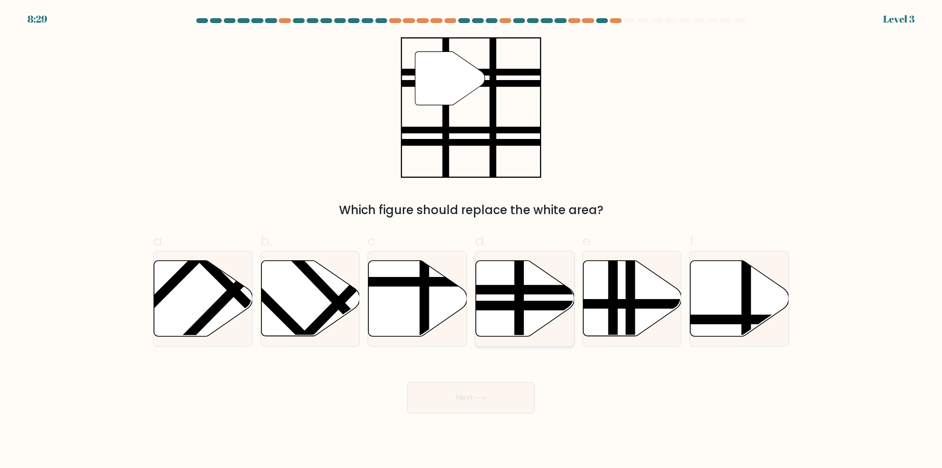
click at [519, 315] on line at bounding box center [519, 339] width 0 height 199
click at [472, 240] on input "d." at bounding box center [471, 237] width 0 height 6
radio input "true"
click at [472, 398] on button "Next" at bounding box center [471, 397] width 128 height 31
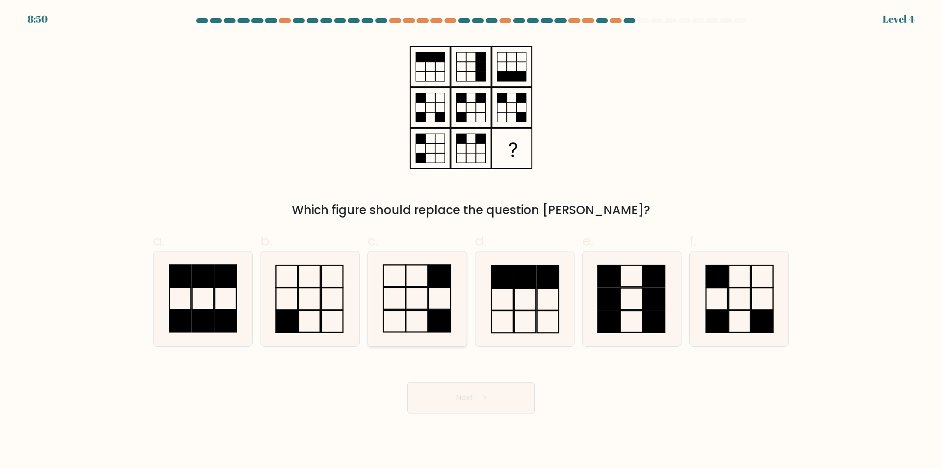
click at [427, 318] on icon at bounding box center [417, 298] width 95 height 95
click at [471, 240] on input "c." at bounding box center [471, 237] width 0 height 6
radio input "true"
click at [453, 399] on button "Next" at bounding box center [471, 397] width 128 height 31
click at [455, 399] on button "Next" at bounding box center [471, 397] width 128 height 31
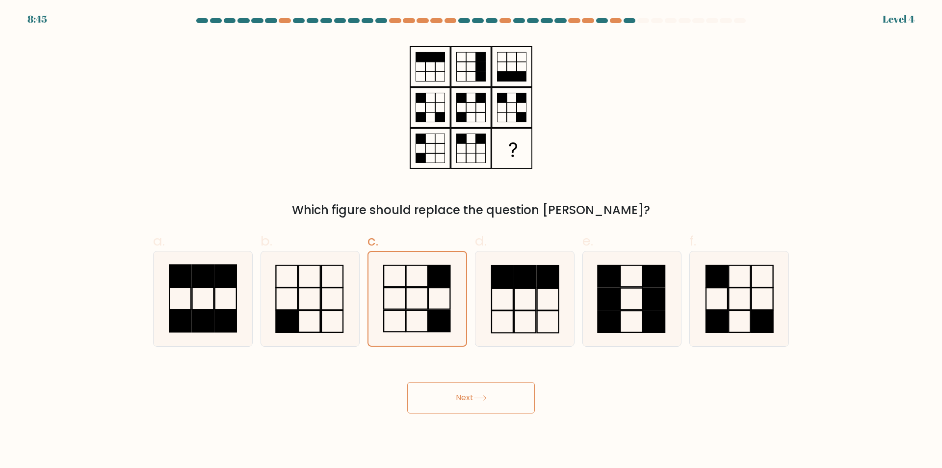
click at [455, 399] on button "Next" at bounding box center [471, 397] width 128 height 31
click at [479, 399] on icon at bounding box center [479, 397] width 13 height 5
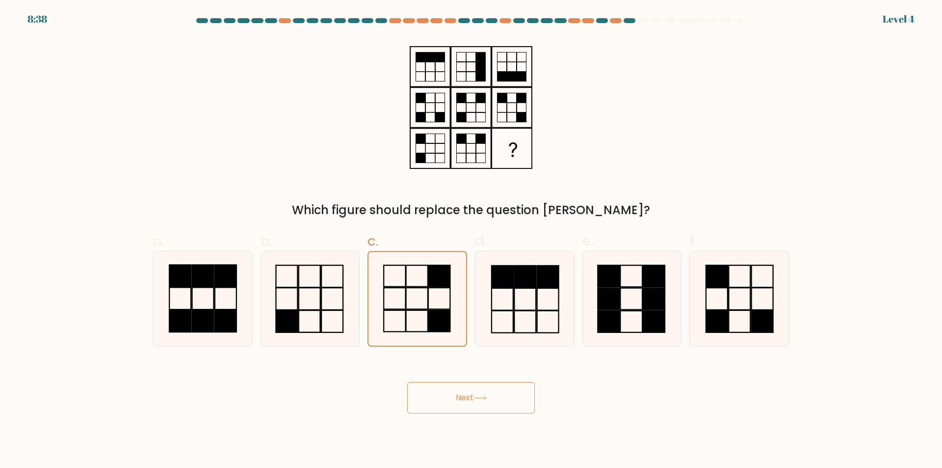
click at [477, 399] on icon at bounding box center [479, 397] width 13 height 5
click at [463, 401] on button "Next" at bounding box center [471, 397] width 128 height 31
click at [464, 400] on button "Next" at bounding box center [471, 397] width 128 height 31
click at [418, 310] on rect at bounding box center [417, 321] width 22 height 22
click at [471, 240] on input "c." at bounding box center [471, 237] width 0 height 6
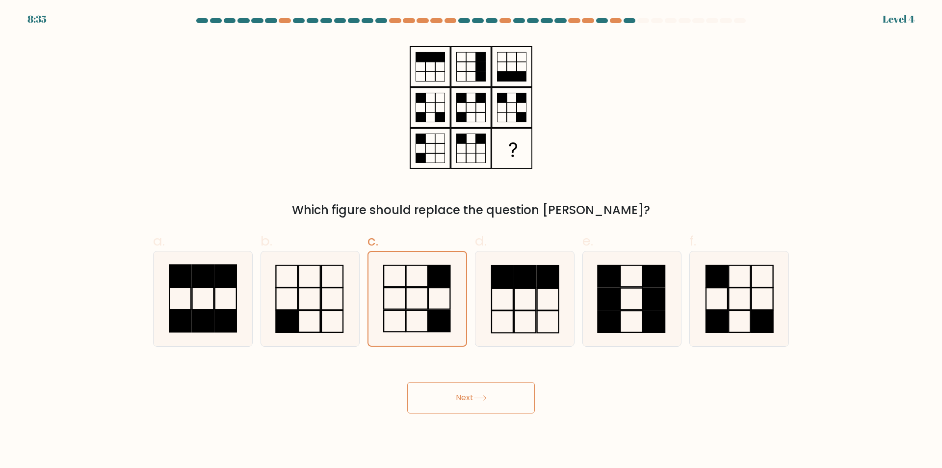
click at [470, 403] on button "Next" at bounding box center [471, 397] width 128 height 31
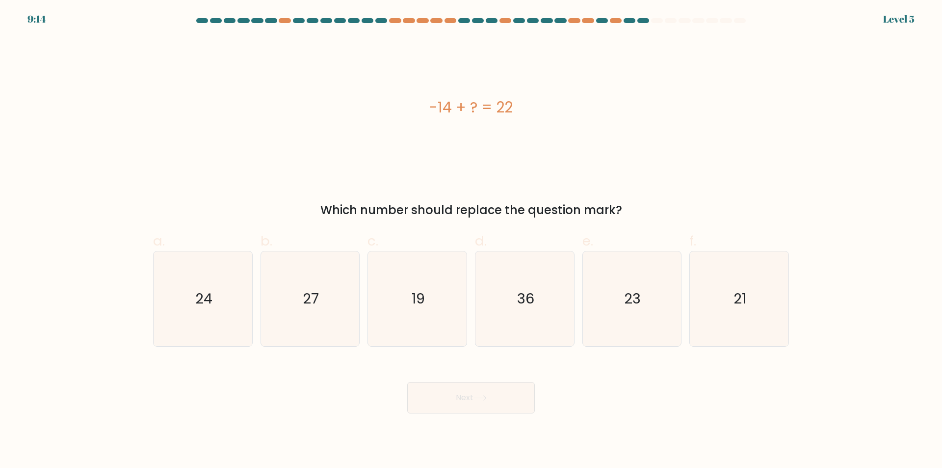
drag, startPoint x: 445, startPoint y: 108, endPoint x: 532, endPoint y: 115, distance: 88.1
click at [532, 115] on div "-14 + ? = 22" at bounding box center [471, 107] width 636 height 22
copy div "-14 + ? = 22"
click at [521, 283] on icon "36" at bounding box center [524, 298] width 95 height 95
click at [472, 240] on input "d. 36" at bounding box center [471, 237] width 0 height 6
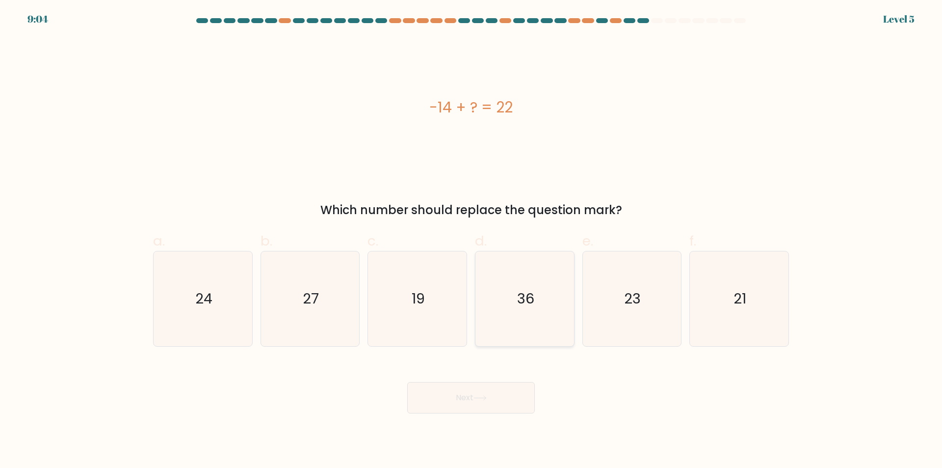
radio input "true"
click at [478, 404] on button "Next" at bounding box center [471, 397] width 128 height 31
click at [479, 404] on button "Next" at bounding box center [471, 397] width 128 height 31
click at [479, 403] on button "Next" at bounding box center [471, 397] width 128 height 31
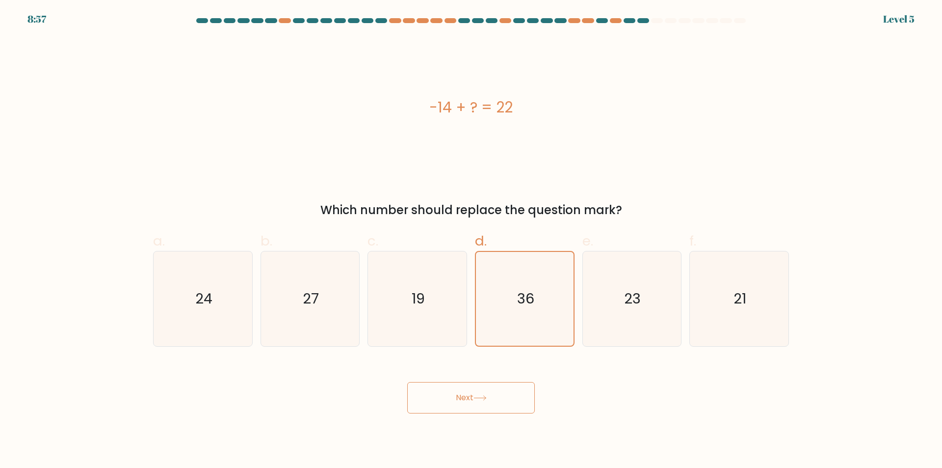
click at [479, 403] on button "Next" at bounding box center [471, 397] width 128 height 31
click at [479, 402] on button "Next" at bounding box center [471, 397] width 128 height 31
click at [480, 402] on button "Next" at bounding box center [471, 397] width 128 height 31
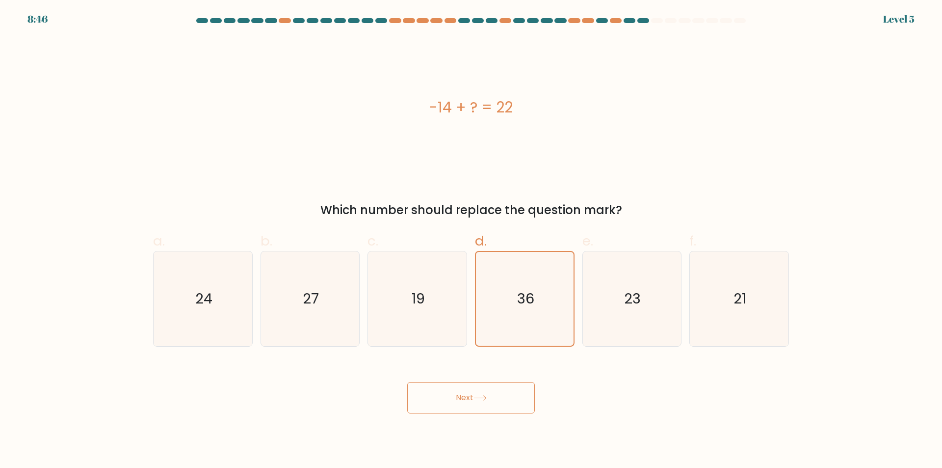
click at [480, 402] on button "Next" at bounding box center [471, 397] width 128 height 31
drag, startPoint x: 480, startPoint y: 402, endPoint x: 474, endPoint y: 396, distance: 7.6
click at [479, 400] on button "Next" at bounding box center [471, 397] width 128 height 31
click at [453, 389] on button "Next" at bounding box center [471, 397] width 128 height 31
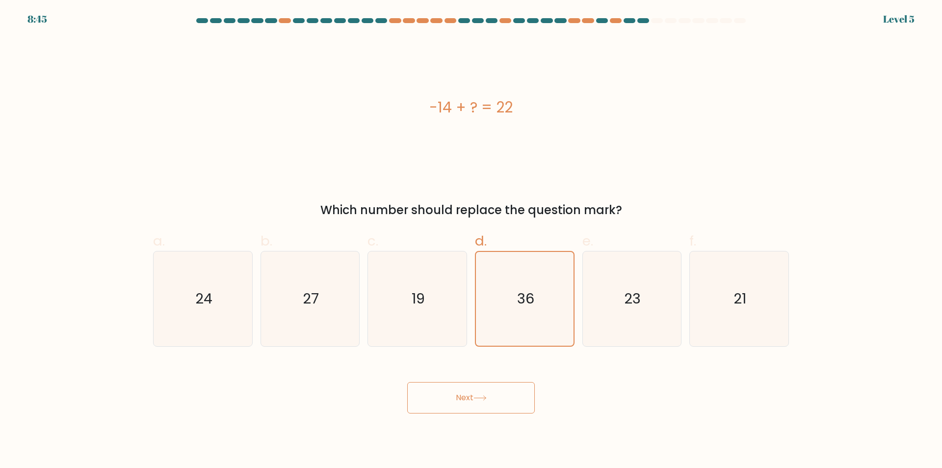
click at [453, 389] on button "Next" at bounding box center [471, 397] width 128 height 31
click at [457, 389] on button "Next" at bounding box center [471, 397] width 128 height 31
click at [458, 386] on button "Next" at bounding box center [471, 397] width 128 height 31
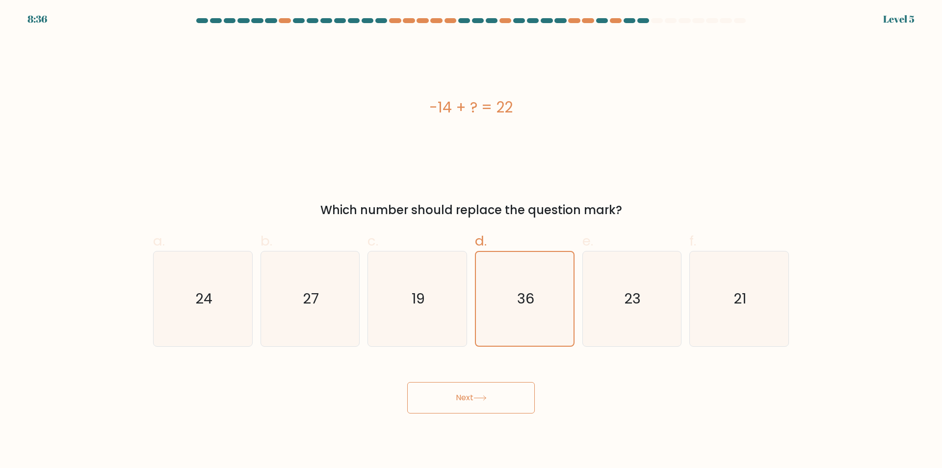
click at [458, 386] on button "Next" at bounding box center [471, 397] width 128 height 31
click at [469, 399] on button "Next" at bounding box center [471, 397] width 128 height 31
drag, startPoint x: 469, startPoint y: 399, endPoint x: 441, endPoint y: 367, distance: 42.7
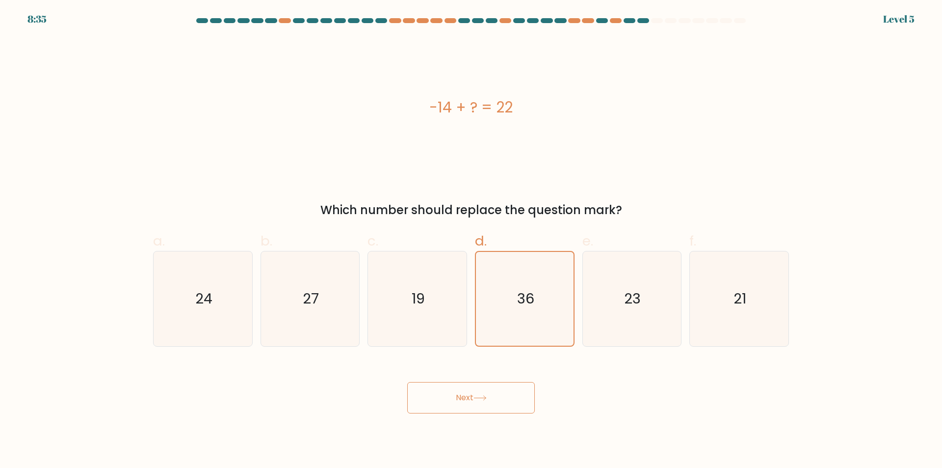
click at [469, 399] on button "Next" at bounding box center [471, 397] width 128 height 31
click at [458, 392] on button "Next" at bounding box center [471, 397] width 128 height 31
click at [459, 392] on button "Next" at bounding box center [471, 397] width 128 height 31
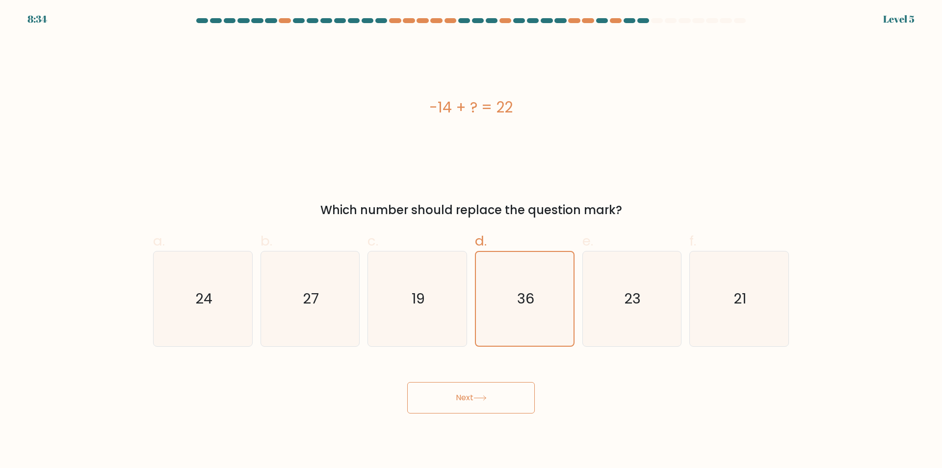
click at [459, 392] on button "Next" at bounding box center [471, 397] width 128 height 31
click at [458, 392] on button "Next" at bounding box center [471, 397] width 128 height 31
click at [459, 391] on button "Next" at bounding box center [471, 397] width 128 height 31
click at [460, 390] on button "Next" at bounding box center [471, 397] width 128 height 31
click at [470, 395] on button "Next" at bounding box center [471, 397] width 128 height 31
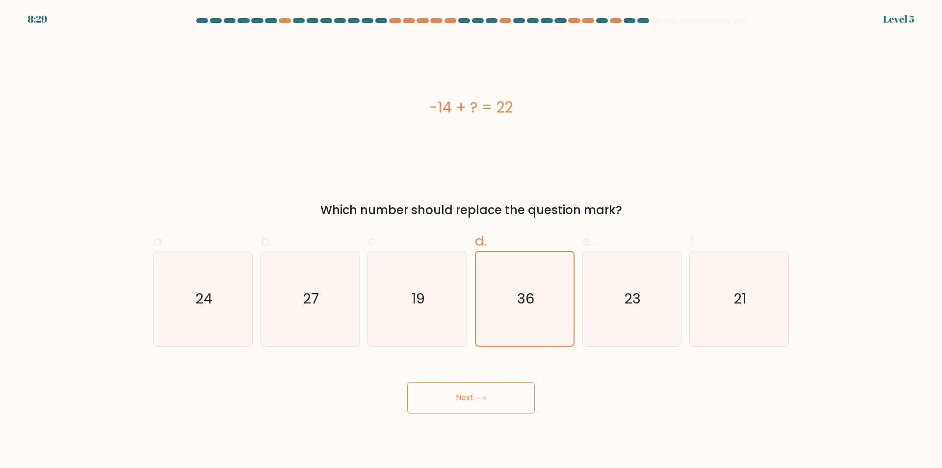
click at [471, 395] on button "Next" at bounding box center [471, 397] width 128 height 31
click at [471, 394] on button "Next" at bounding box center [471, 397] width 128 height 31
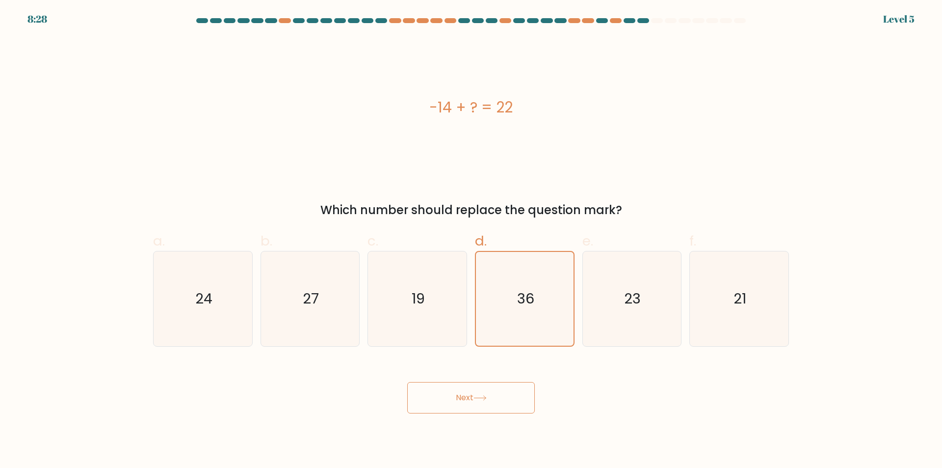
click at [407, 382] on button "Next" at bounding box center [471, 397] width 128 height 31
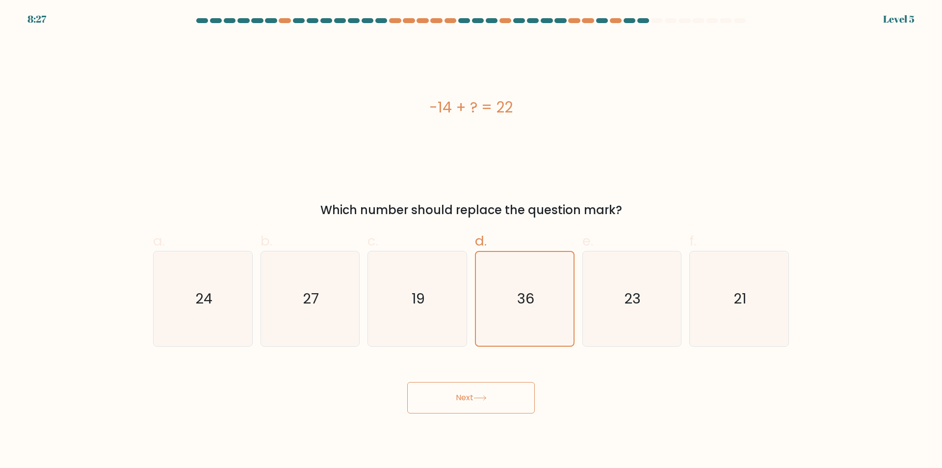
click at [468, 394] on button "Next" at bounding box center [471, 397] width 128 height 31
drag, startPoint x: 468, startPoint y: 394, endPoint x: 482, endPoint y: 410, distance: 21.2
click at [470, 396] on button "Next" at bounding box center [471, 397] width 128 height 31
click at [424, 304] on text "19" at bounding box center [418, 299] width 13 height 20
click at [471, 240] on input "c. 19" at bounding box center [471, 237] width 0 height 6
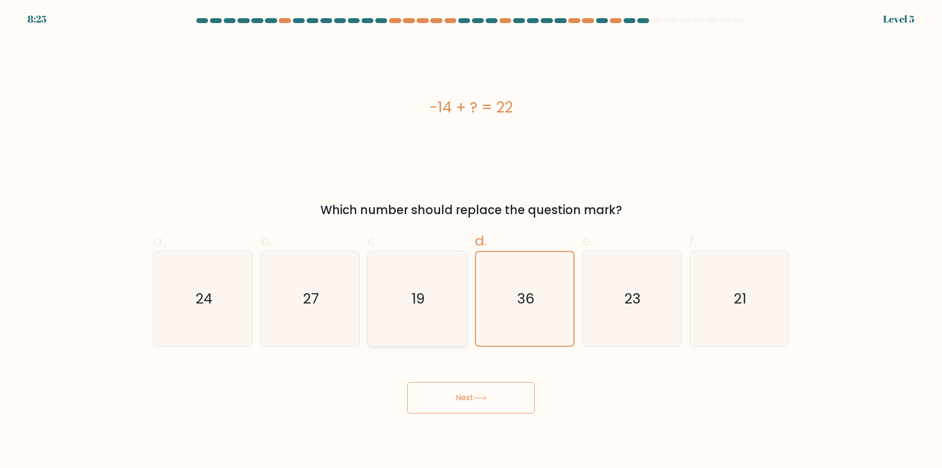
radio input "true"
click at [520, 303] on text "36" at bounding box center [525, 299] width 17 height 20
click at [472, 240] on input "d. 36" at bounding box center [471, 237] width 0 height 6
radio input "true"
click at [453, 411] on button "Next" at bounding box center [471, 397] width 128 height 31
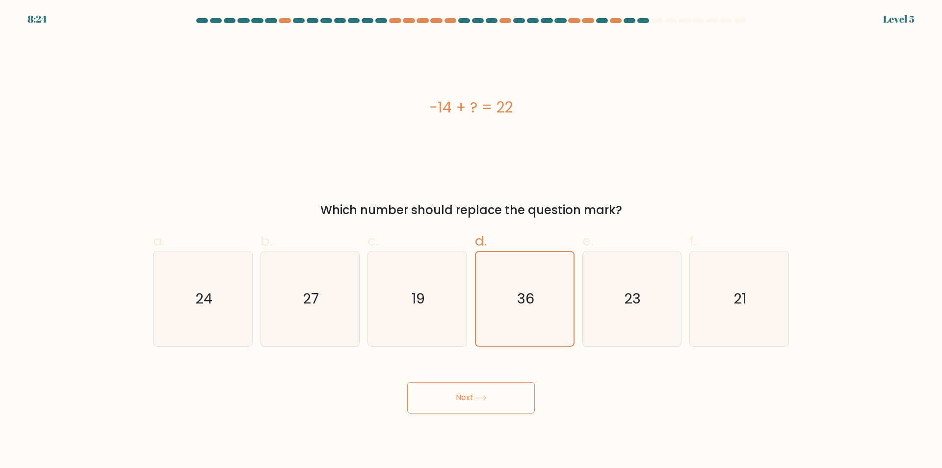
drag, startPoint x: 454, startPoint y: 411, endPoint x: 478, endPoint y: 396, distance: 27.9
click at [463, 404] on button "Next" at bounding box center [471, 397] width 128 height 31
click at [479, 396] on icon at bounding box center [479, 397] width 13 height 5
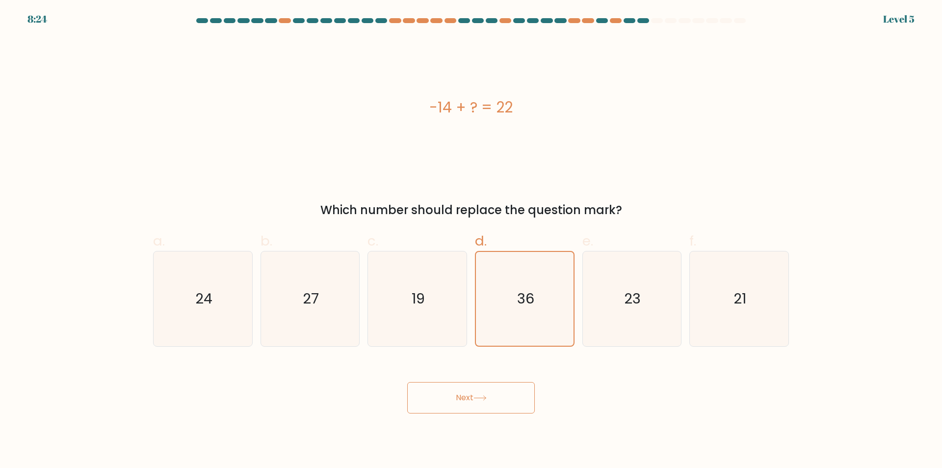
click at [479, 396] on icon at bounding box center [479, 397] width 13 height 5
click at [478, 396] on icon at bounding box center [479, 397] width 13 height 5
drag, startPoint x: 469, startPoint y: 394, endPoint x: 433, endPoint y: 393, distance: 35.8
click at [453, 391] on button "Next" at bounding box center [471, 397] width 128 height 31
drag, startPoint x: 432, startPoint y: 393, endPoint x: 420, endPoint y: 395, distance: 12.5
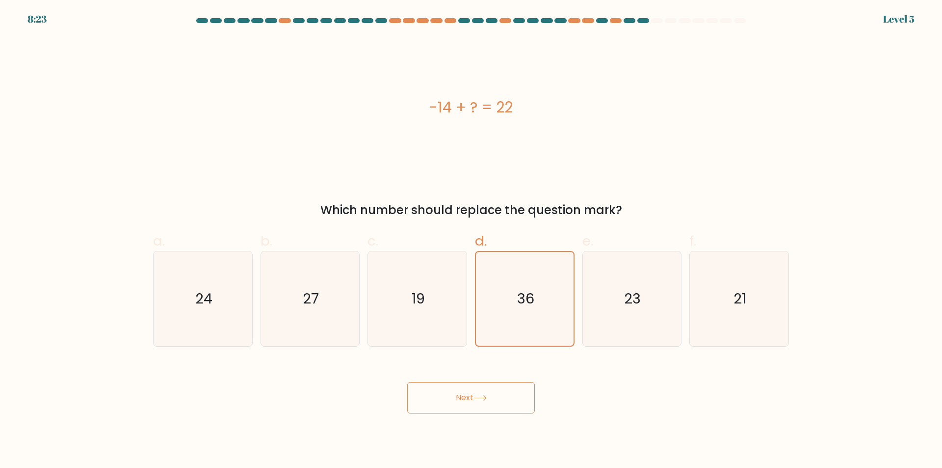
click at [432, 393] on button "Next" at bounding box center [471, 397] width 128 height 31
click at [420, 395] on button "Next" at bounding box center [471, 397] width 128 height 31
click at [494, 394] on button "Next" at bounding box center [471, 397] width 128 height 31
click at [543, 398] on div "Next" at bounding box center [471, 385] width 648 height 55
drag, startPoint x: 541, startPoint y: 398, endPoint x: 456, endPoint y: 394, distance: 85.0
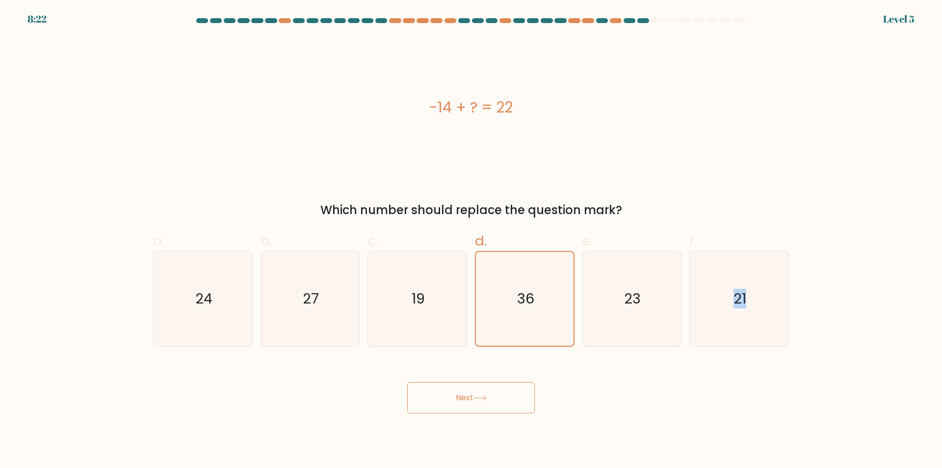
click at [477, 394] on div "Next" at bounding box center [471, 385] width 648 height 55
click at [449, 394] on button "Next" at bounding box center [471, 397] width 128 height 31
drag, startPoint x: 449, startPoint y: 394, endPoint x: 474, endPoint y: 395, distance: 25.0
click at [463, 394] on button "Next" at bounding box center [471, 397] width 128 height 31
click at [476, 395] on button "Next" at bounding box center [471, 397] width 128 height 31
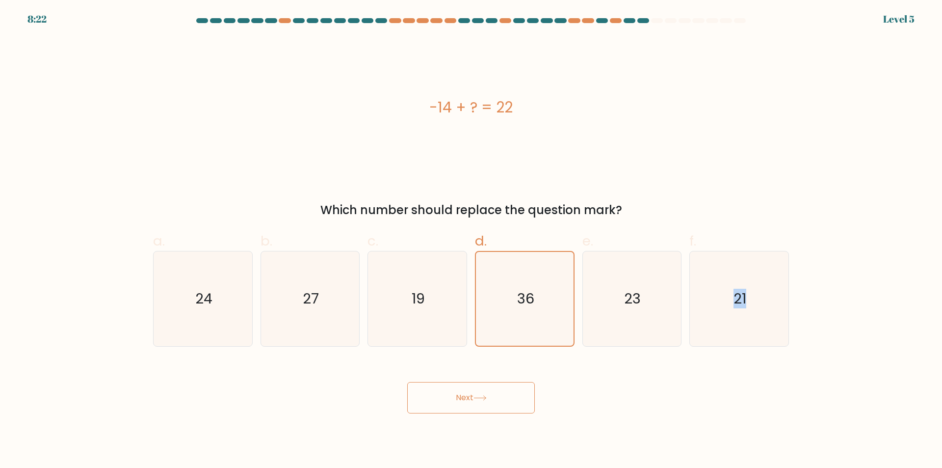
click at [476, 395] on icon at bounding box center [479, 397] width 13 height 5
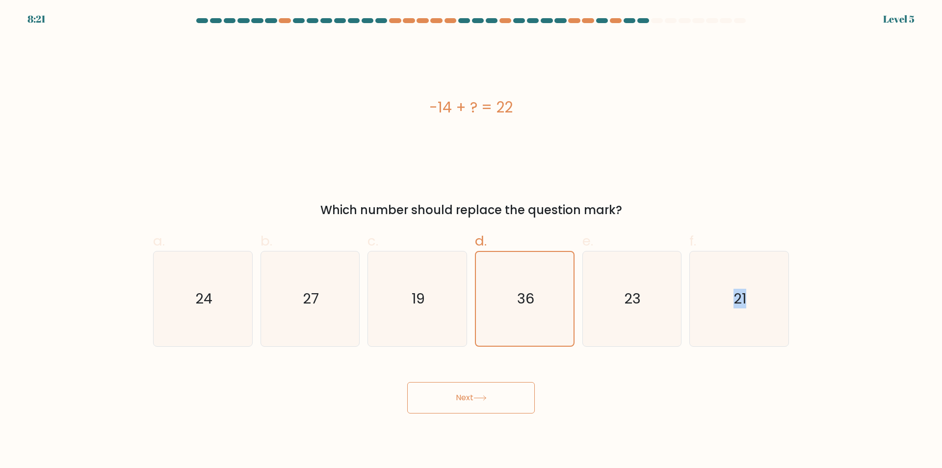
click at [407, 382] on button "Next" at bounding box center [471, 397] width 128 height 31
click at [477, 395] on icon at bounding box center [479, 397] width 13 height 5
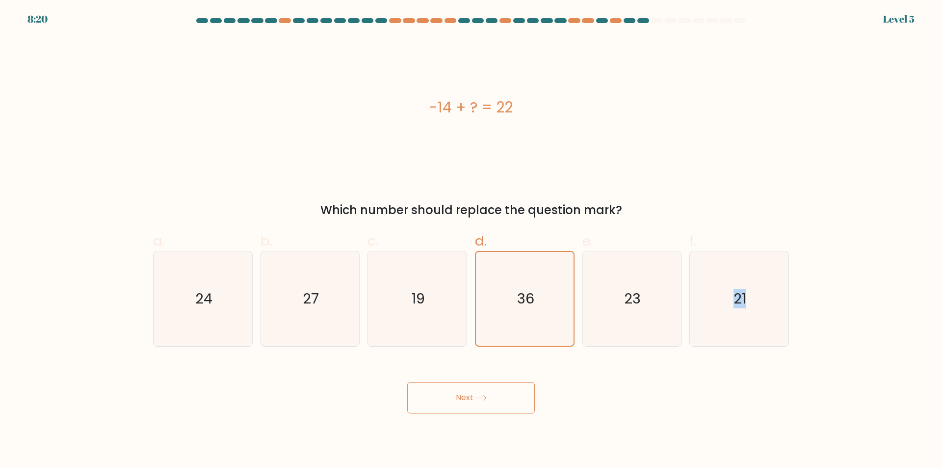
click at [476, 395] on icon at bounding box center [479, 397] width 13 height 5
click at [473, 394] on button "Next" at bounding box center [471, 397] width 128 height 31
drag, startPoint x: 473, startPoint y: 394, endPoint x: 465, endPoint y: 395, distance: 8.4
click at [465, 395] on button "Next" at bounding box center [471, 397] width 128 height 31
drag, startPoint x: 465, startPoint y: 395, endPoint x: 457, endPoint y: 396, distance: 7.4
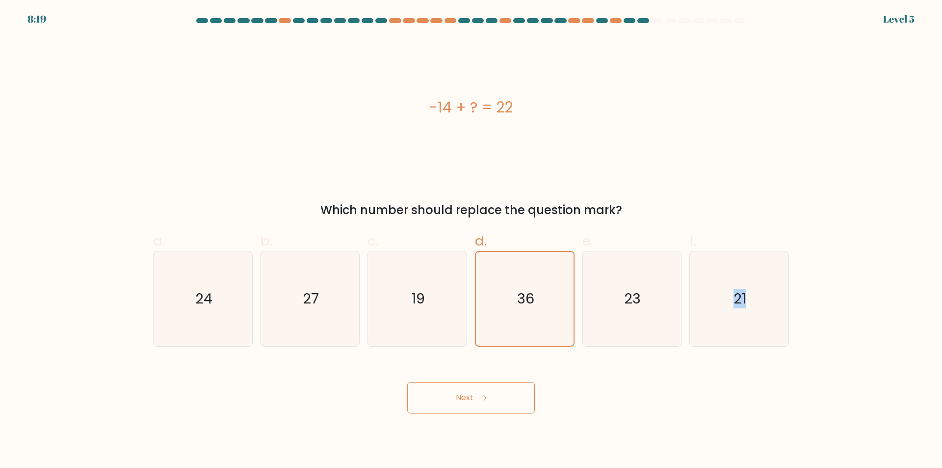
click at [457, 396] on button "Next" at bounding box center [471, 397] width 128 height 31
click at [454, 396] on button "Next" at bounding box center [471, 397] width 128 height 31
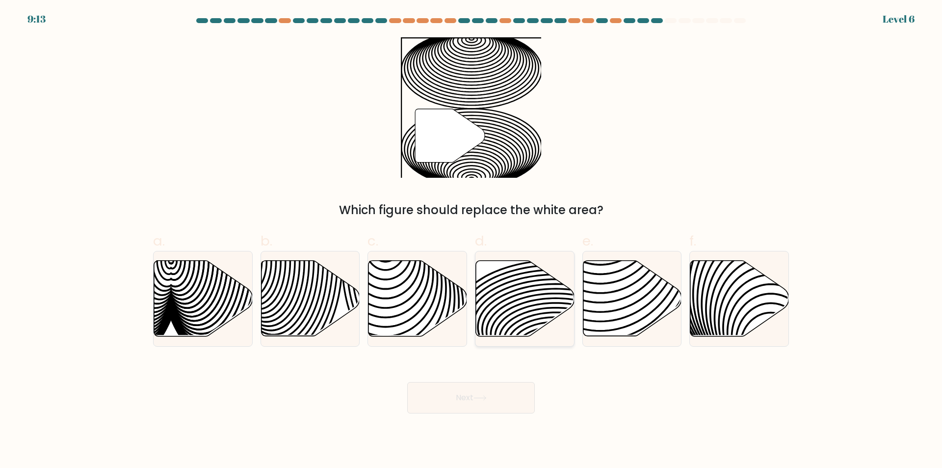
click at [521, 299] on icon at bounding box center [555, 309] width 199 height 99
click at [472, 240] on input "d." at bounding box center [471, 237] width 0 height 6
radio input "true"
click at [487, 409] on button "Next" at bounding box center [471, 397] width 128 height 31
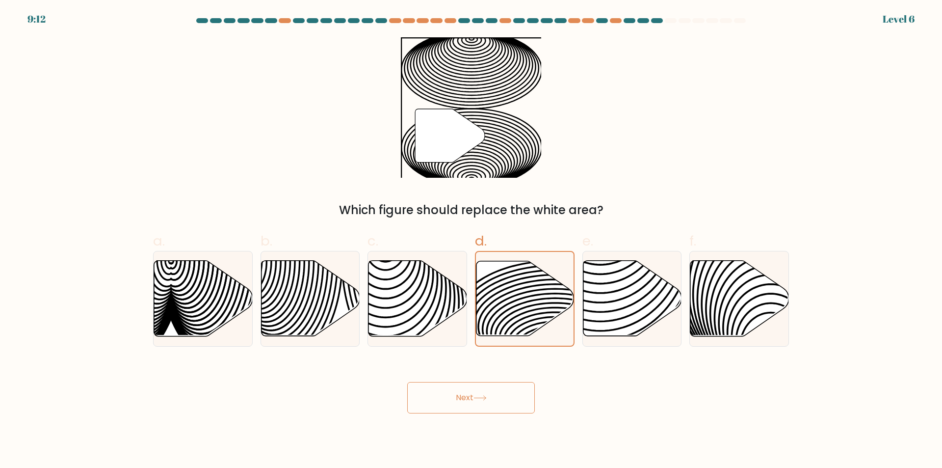
click at [487, 409] on button "Next" at bounding box center [471, 397] width 128 height 31
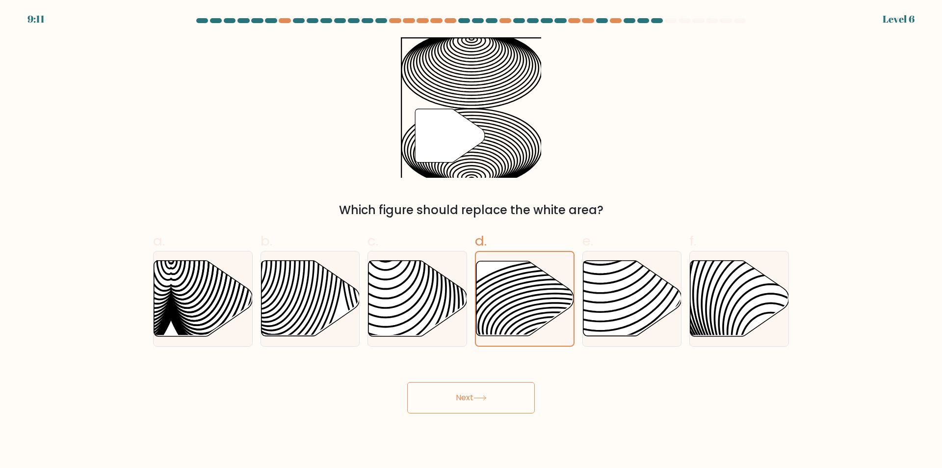
drag, startPoint x: 486, startPoint y: 408, endPoint x: 469, endPoint y: 400, distance: 18.9
click at [477, 403] on button "Next" at bounding box center [471, 397] width 128 height 31
click at [465, 400] on button "Next" at bounding box center [471, 397] width 128 height 31
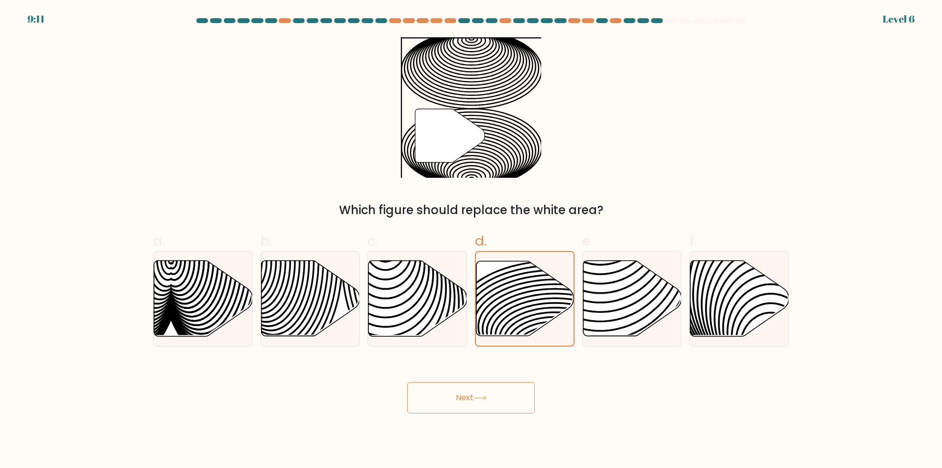
click at [465, 400] on button "Next" at bounding box center [471, 397] width 128 height 31
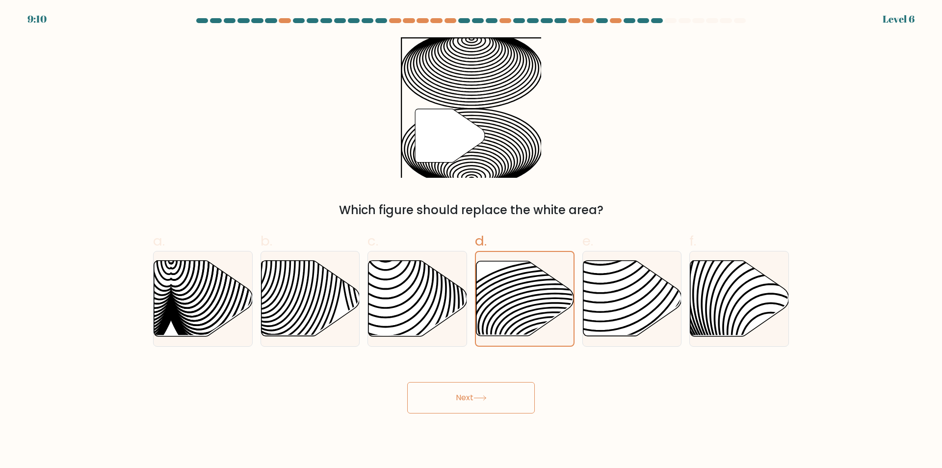
click at [465, 400] on button "Next" at bounding box center [471, 397] width 128 height 31
click at [465, 399] on button "Next" at bounding box center [471, 397] width 128 height 31
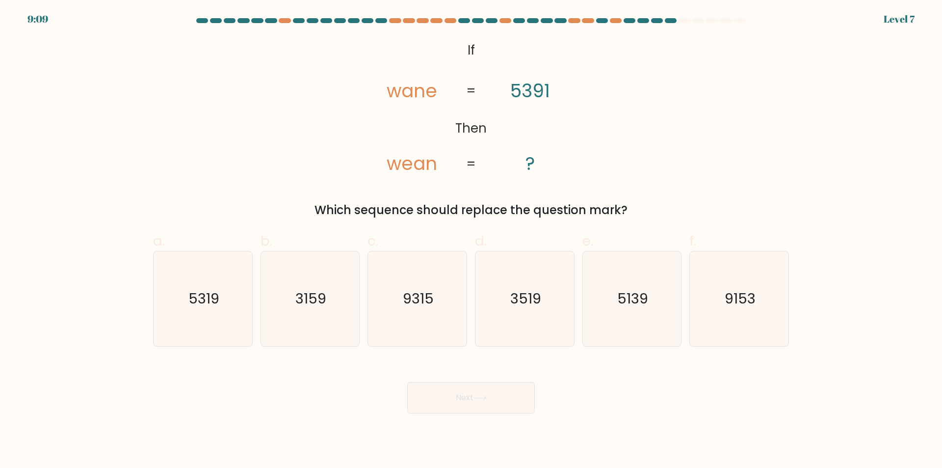
click at [475, 392] on button "Next" at bounding box center [471, 397] width 128 height 31
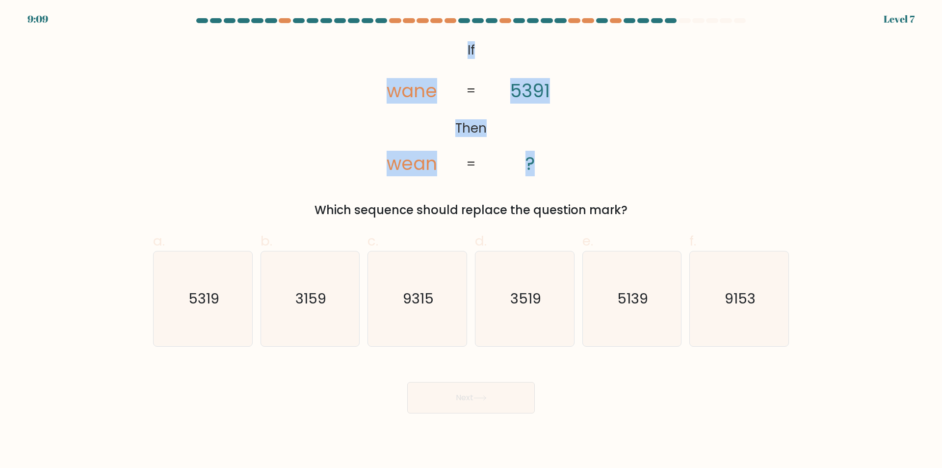
drag, startPoint x: 438, startPoint y: 42, endPoint x: 571, endPoint y: 156, distance: 175.4
click at [571, 156] on icon "@import url('https://fonts.googleapis.com/css?family=Abril+Fatface:400,100,100i…" at bounding box center [471, 107] width 228 height 140
copy icon "If Then wane wean 5391 ?"
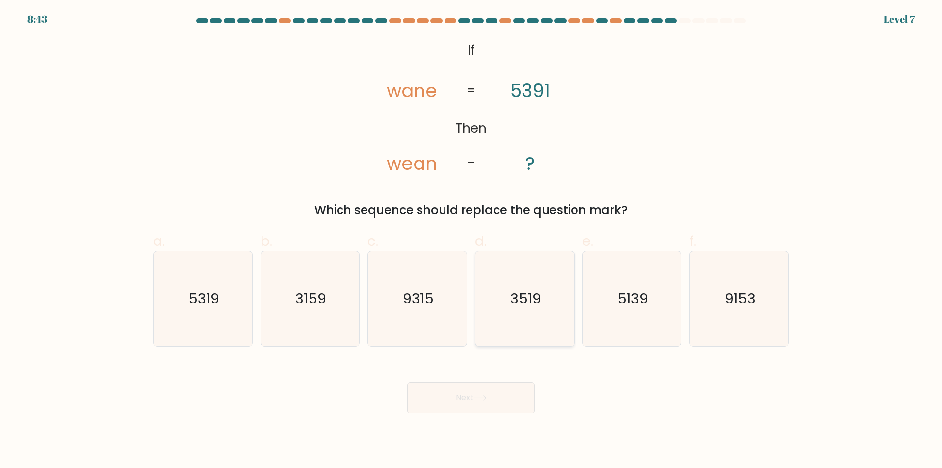
click at [541, 309] on icon "3519" at bounding box center [524, 298] width 95 height 95
click at [472, 240] on input "d. 3519" at bounding box center [471, 237] width 0 height 6
radio input "true"
click at [486, 418] on body "8:42 Level 7 If" at bounding box center [471, 234] width 942 height 468
click at [462, 410] on button "Next" at bounding box center [471, 397] width 128 height 31
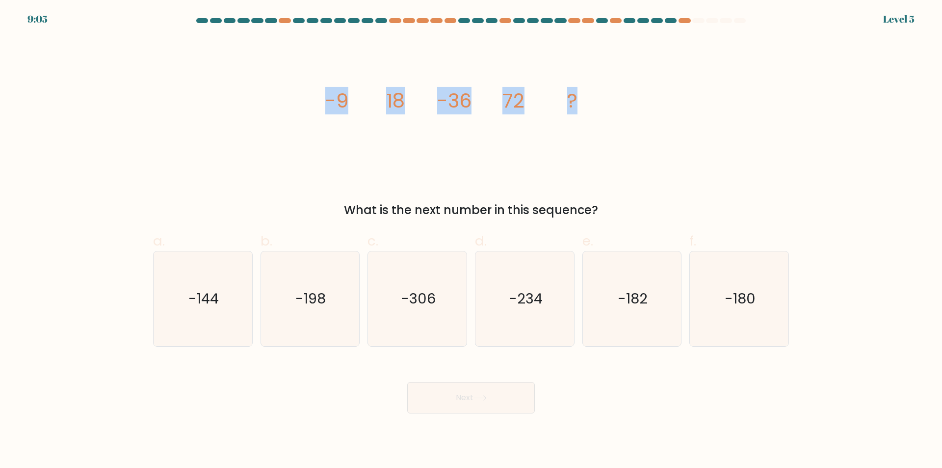
drag, startPoint x: 334, startPoint y: 100, endPoint x: 604, endPoint y: 106, distance: 269.9
click at [604, 106] on div "image/svg+xml -9 18 -36 72 ? What is the next number in this sequence?" at bounding box center [471, 128] width 648 height 182
copy g "-9 18 -36 72 ?"
click at [282, 144] on div "image/svg+xml -9 18 -36 72 ? What is the next number in this sequence?" at bounding box center [471, 128] width 648 height 182
drag, startPoint x: 162, startPoint y: 304, endPoint x: 174, endPoint y: 306, distance: 11.4
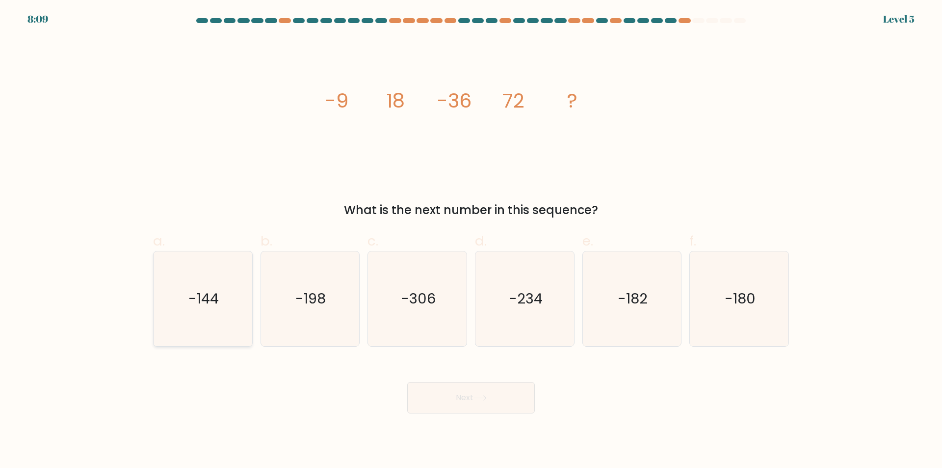
click at [163, 304] on icon "-144" at bounding box center [203, 298] width 95 height 95
click at [471, 240] on input "a. -144" at bounding box center [471, 237] width 0 height 6
radio input "true"
click at [495, 393] on button "Next" at bounding box center [471, 397] width 128 height 31
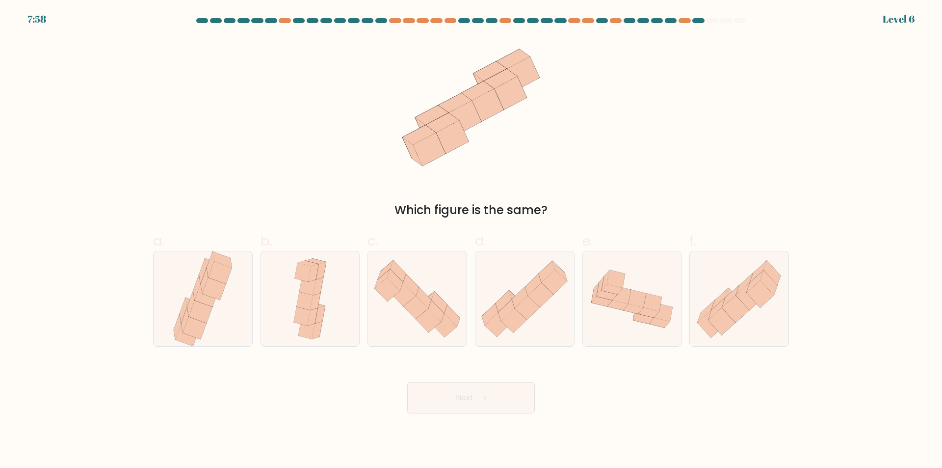
click at [515, 406] on button "Next" at bounding box center [471, 397] width 128 height 31
click at [505, 403] on button "Next" at bounding box center [471, 397] width 128 height 31
click at [623, 366] on div "Next" at bounding box center [471, 385] width 648 height 55
click at [730, 310] on icon at bounding box center [735, 308] width 27 height 27
click at [472, 240] on input "f." at bounding box center [471, 237] width 0 height 6
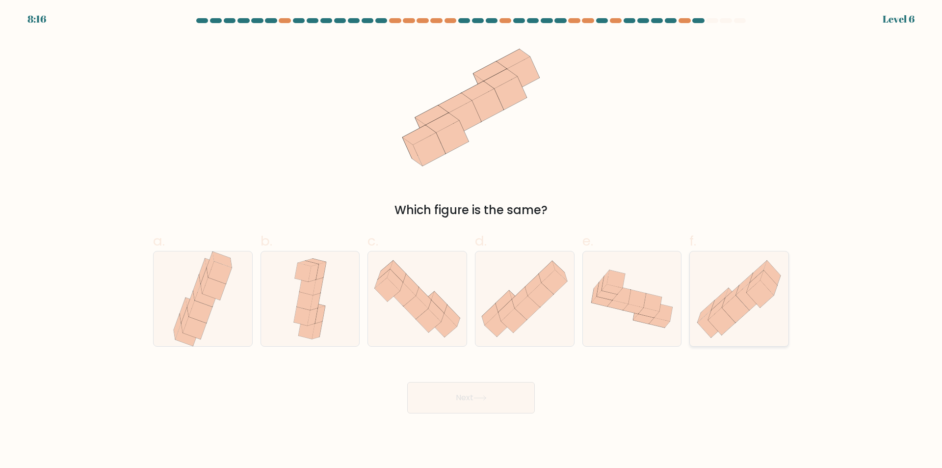
radio input "true"
drag, startPoint x: 472, startPoint y: 391, endPoint x: 465, endPoint y: 390, distance: 7.5
click at [472, 390] on button "Next" at bounding box center [471, 397] width 128 height 31
click at [468, 397] on button "Next" at bounding box center [471, 397] width 128 height 31
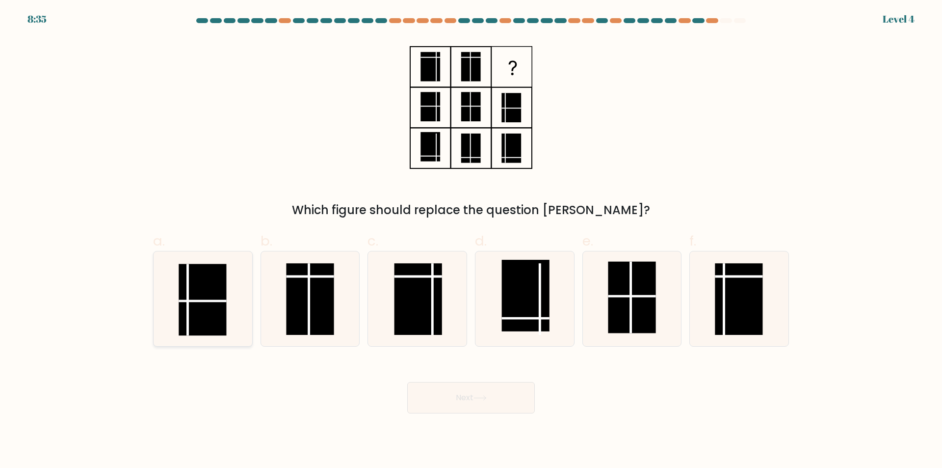
click at [185, 296] on rect at bounding box center [203, 300] width 48 height 72
click at [471, 240] on input "a." at bounding box center [471, 237] width 0 height 6
radio input "true"
click at [747, 287] on rect at bounding box center [739, 299] width 48 height 72
click at [472, 240] on input "f." at bounding box center [471, 237] width 0 height 6
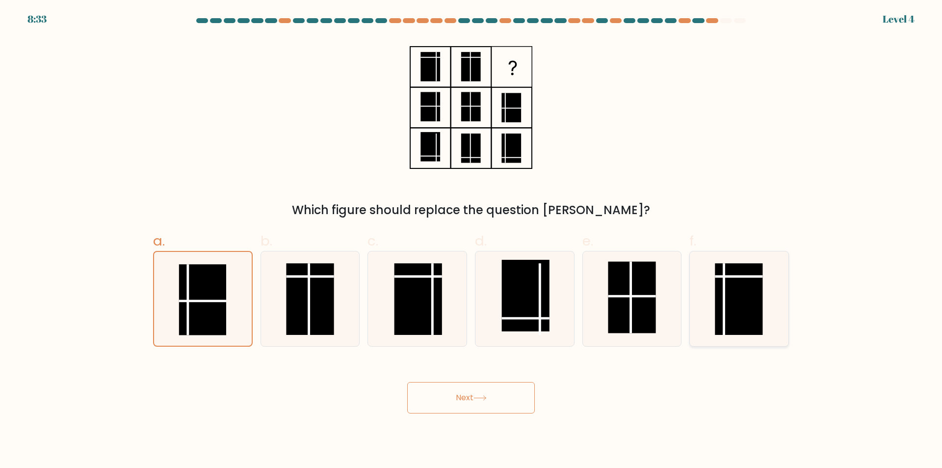
radio input "true"
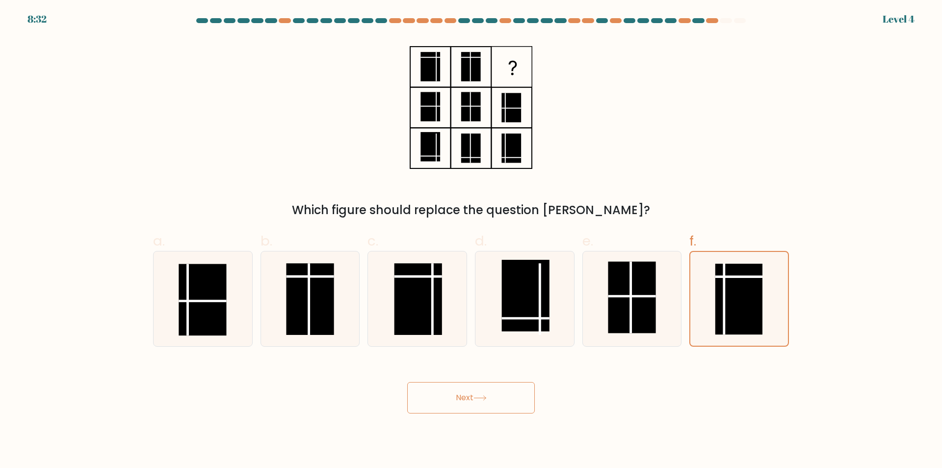
click at [487, 397] on icon at bounding box center [479, 397] width 13 height 5
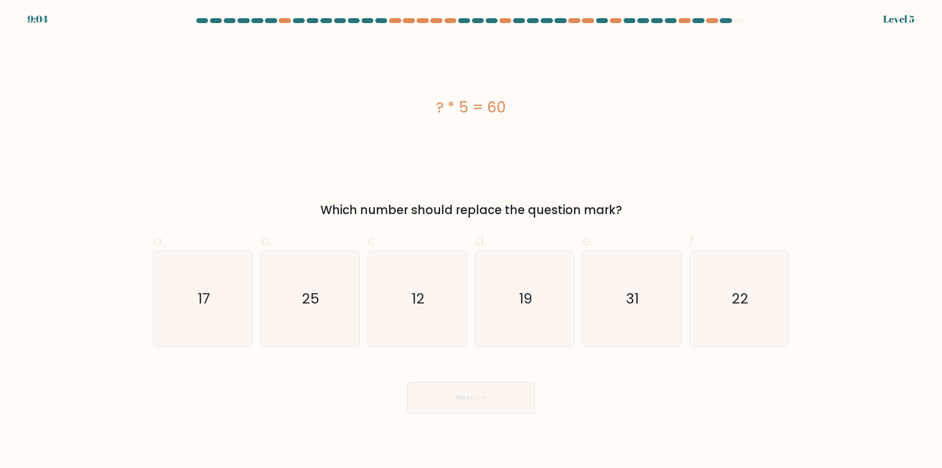
drag, startPoint x: 435, startPoint y: 108, endPoint x: 526, endPoint y: 112, distance: 91.8
click at [526, 112] on div "? * 5 = 60" at bounding box center [471, 107] width 636 height 22
click at [412, 307] on text "12" at bounding box center [418, 299] width 13 height 20
click at [471, 240] on input "c. 12" at bounding box center [471, 237] width 0 height 6
radio input "true"
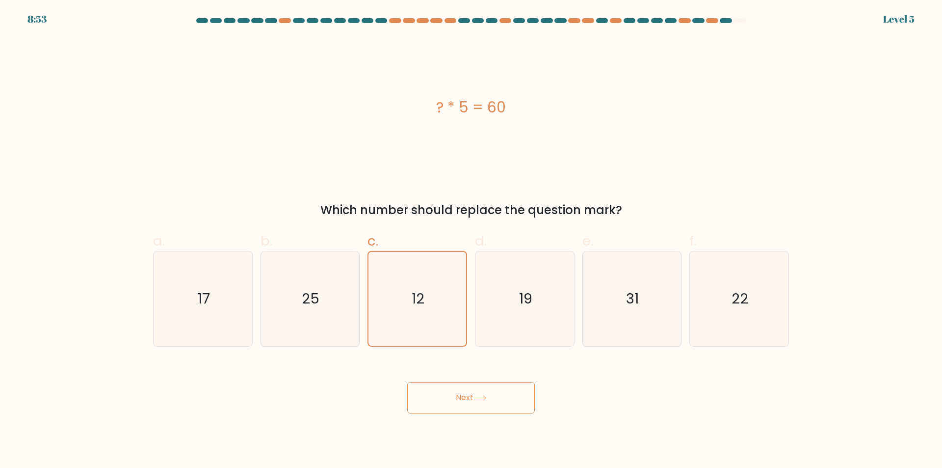
click at [470, 413] on button "Next" at bounding box center [471, 397] width 128 height 31
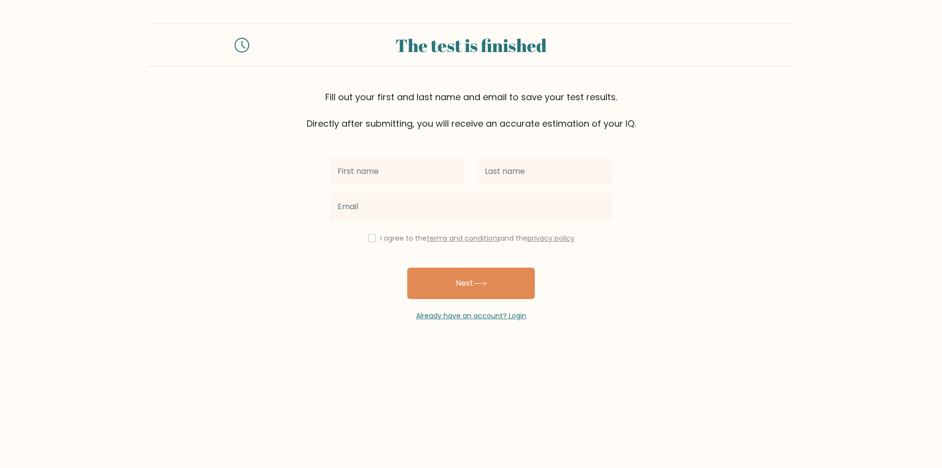
click at [371, 176] on input "text" at bounding box center [397, 170] width 135 height 27
click at [441, 175] on input "text" at bounding box center [397, 170] width 135 height 27
type input "Jane Marie"
click at [536, 166] on input "text" at bounding box center [544, 170] width 135 height 27
type input "JUMAMOY"
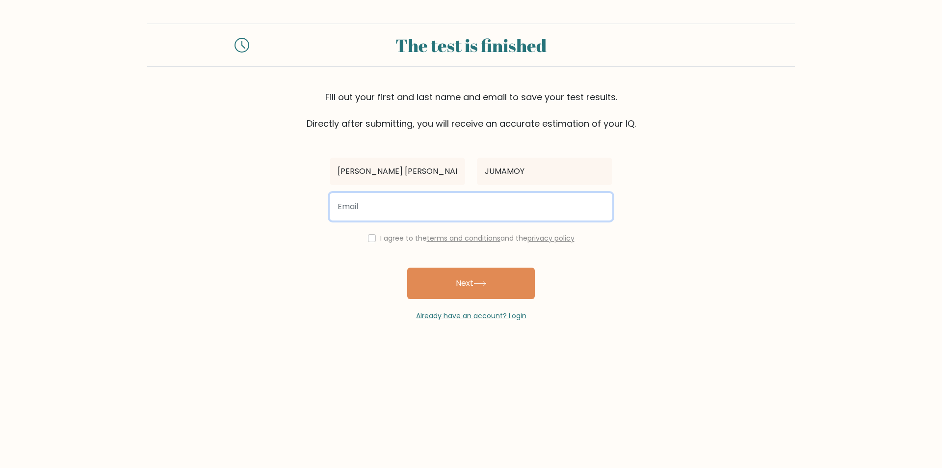
click at [446, 207] on input "email" at bounding box center [471, 206] width 283 height 27
type input "chrisezek@gmail.com"
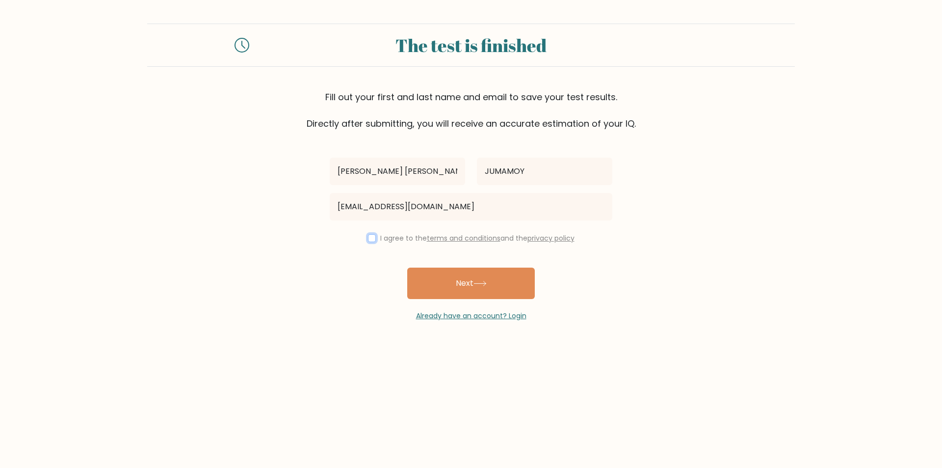
click at [369, 236] on input "checkbox" at bounding box center [372, 238] width 8 height 8
checkbox input "true"
click at [467, 278] on button "Next" at bounding box center [471, 282] width 128 height 31
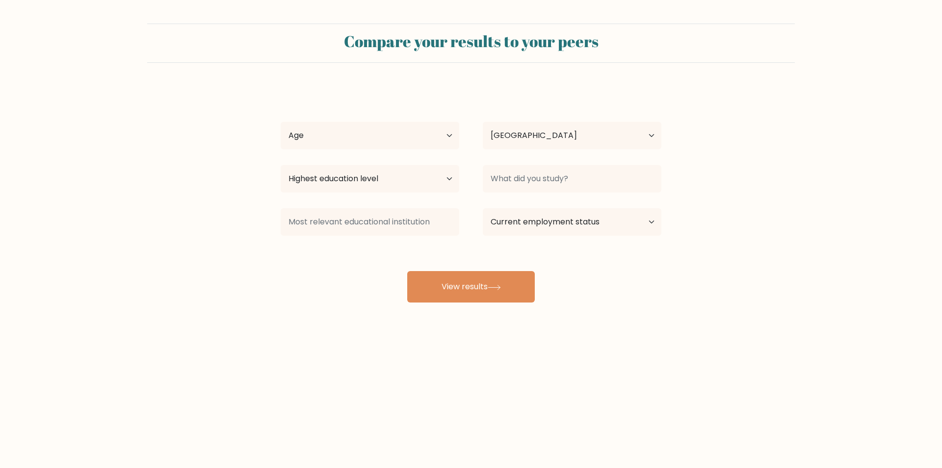
select select "PH"
click at [436, 139] on select "Age Under 18 years old 18-24 years old 25-34 years old 35-44 years old 45-54 ye…" at bounding box center [370, 135] width 179 height 27
select select "35_44"
click at [281, 122] on select "Age Under 18 years old 18-24 years old 25-34 years old 35-44 years old 45-54 ye…" at bounding box center [370, 135] width 179 height 27
click at [429, 183] on select "Highest education level No schooling Primary Lower Secondary Upper Secondary Oc…" at bounding box center [370, 178] width 179 height 27
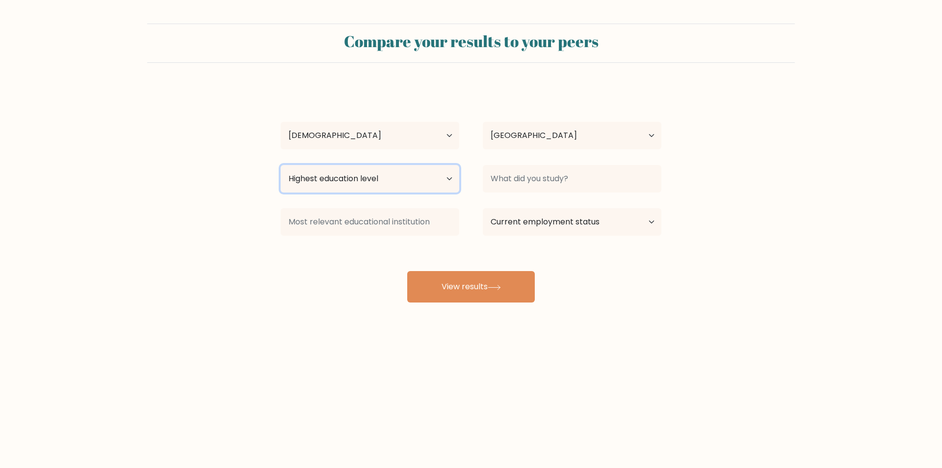
click at [432, 178] on select "Highest education level No schooling Primary Lower Secondary Upper Secondary Oc…" at bounding box center [370, 178] width 179 height 27
click at [528, 229] on select "Current employment status Employed Student Retired Other / prefer not to answer" at bounding box center [572, 221] width 179 height 27
select select "student"
click at [483, 208] on select "Current employment status Employed Student Retired Other / prefer not to answer" at bounding box center [572, 221] width 179 height 27
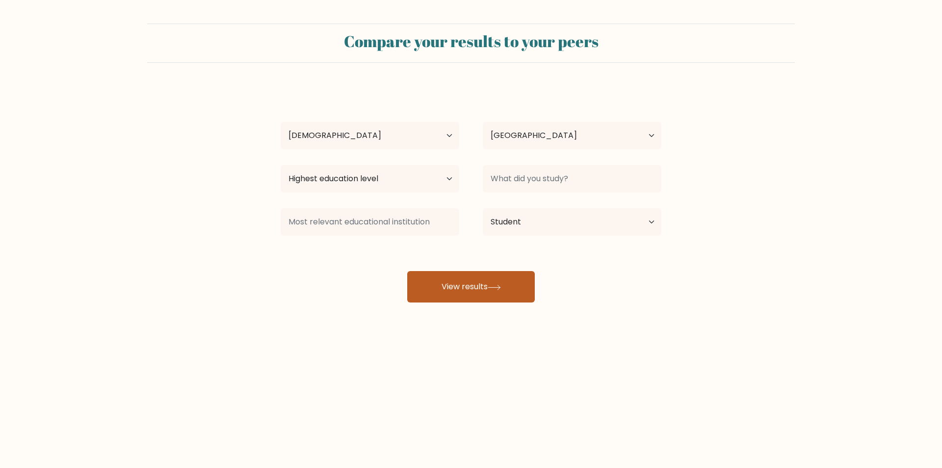
click at [471, 282] on button "View results" at bounding box center [471, 286] width 128 height 31
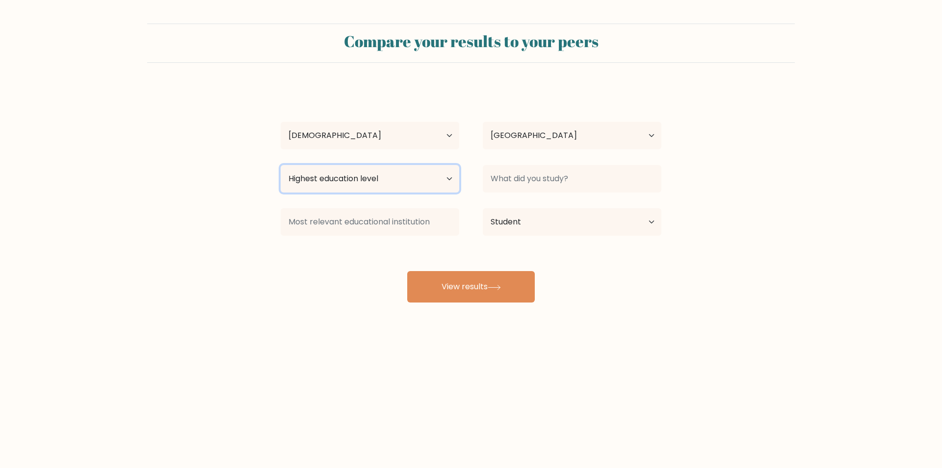
click at [388, 182] on select "Highest education level No schooling Primary Lower Secondary Upper Secondary Oc…" at bounding box center [370, 178] width 179 height 27
select select "primary"
click at [281, 165] on select "Highest education level No schooling Primary Lower Secondary Upper Secondary Oc…" at bounding box center [370, 178] width 179 height 27
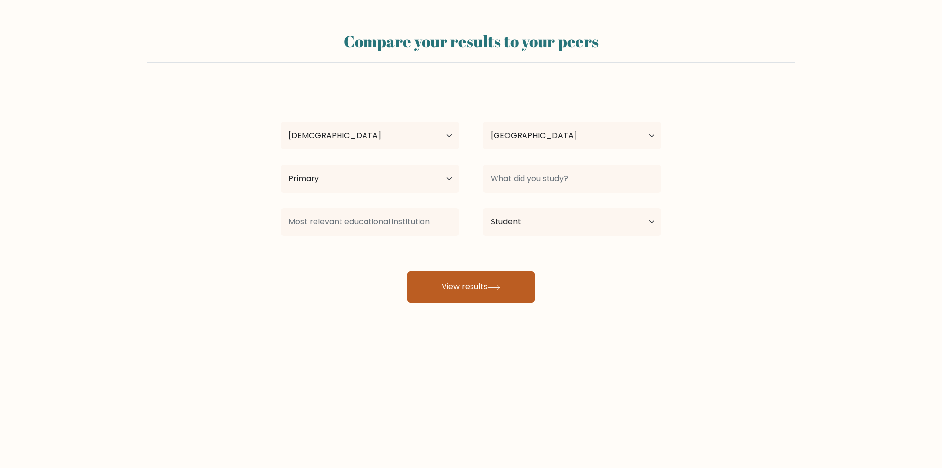
click at [456, 286] on button "View results" at bounding box center [471, 286] width 128 height 31
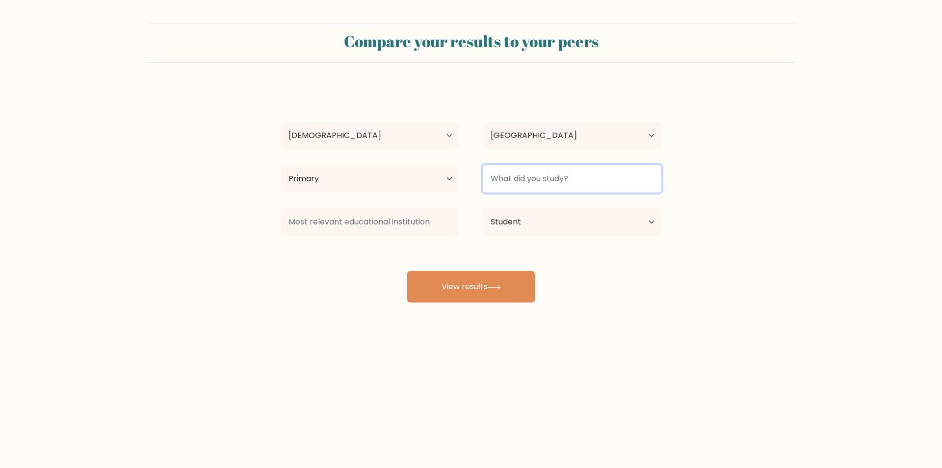
click at [548, 176] on input at bounding box center [572, 178] width 179 height 27
drag, startPoint x: 498, startPoint y: 181, endPoint x: 384, endPoint y: 181, distance: 114.8
click at [384, 181] on div "Highest education level No schooling Primary Lower Secondary Upper Secondary Oc…" at bounding box center [471, 178] width 404 height 35
type input "b"
type input "bshrm"
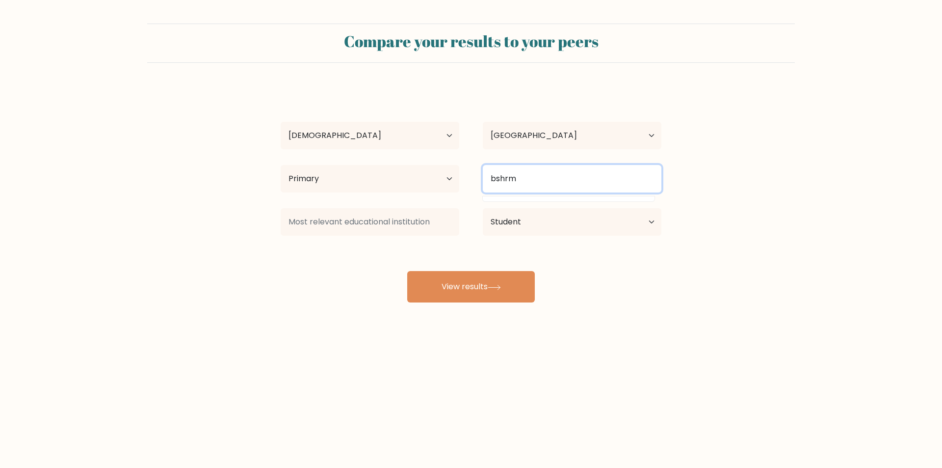
click at [407, 271] on button "View results" at bounding box center [471, 286] width 128 height 31
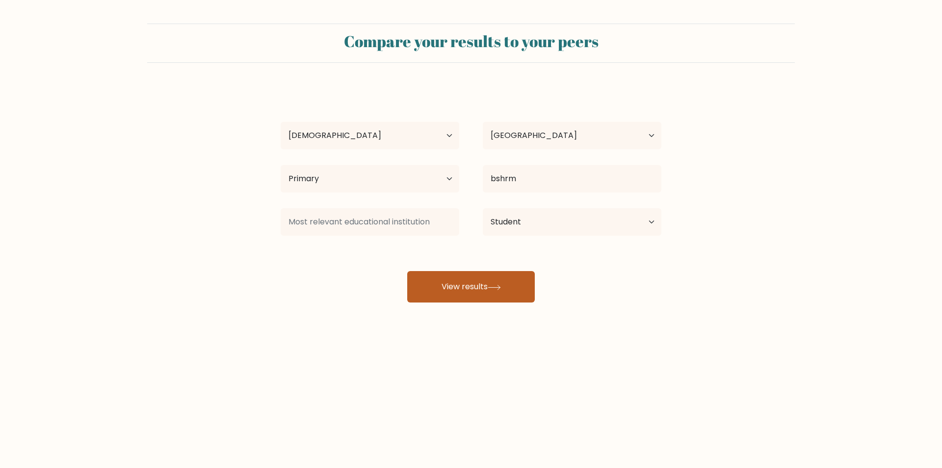
click at [469, 280] on button "View results" at bounding box center [471, 286] width 128 height 31
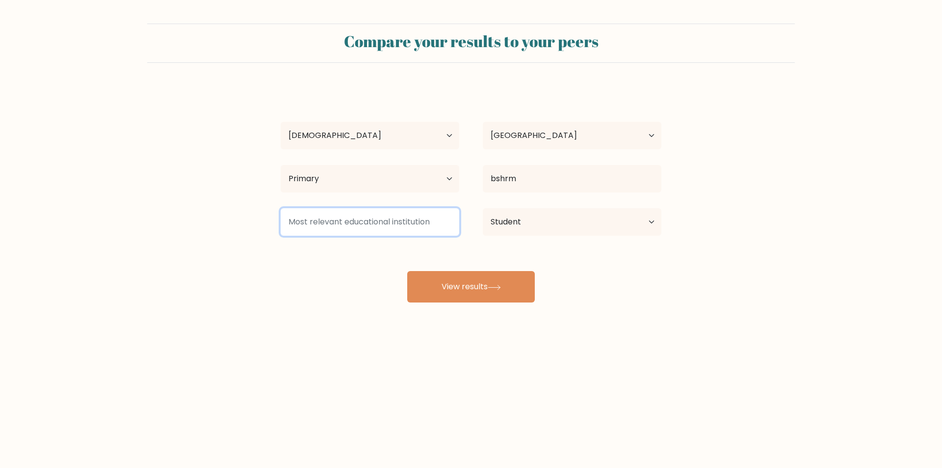
click at [418, 225] on input at bounding box center [370, 221] width 179 height 27
type input "english"
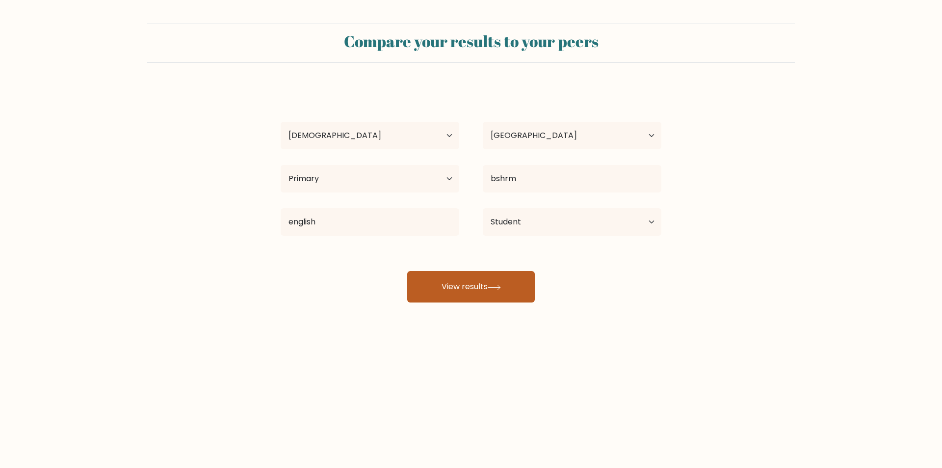
click at [459, 283] on button "View results" at bounding box center [471, 286] width 128 height 31
click at [448, 284] on button "View results" at bounding box center [471, 286] width 128 height 31
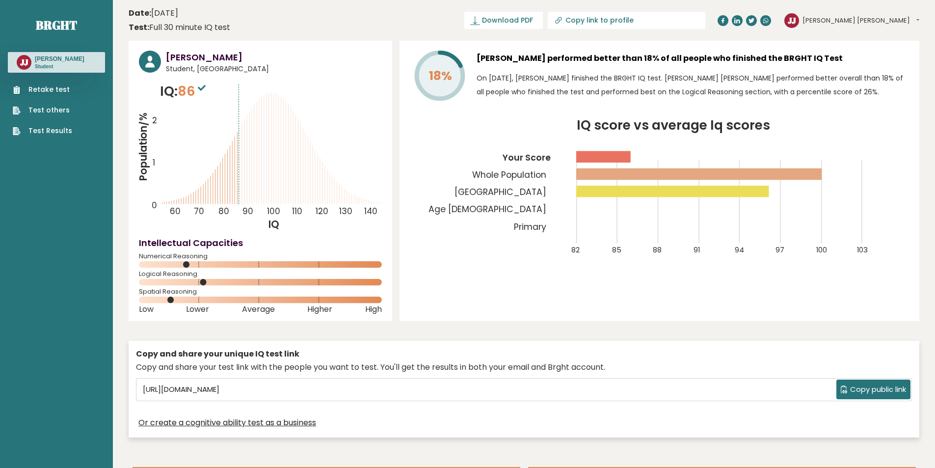
click at [181, 94] on span "86" at bounding box center [193, 91] width 30 height 18
drag, startPoint x: 446, startPoint y: 71, endPoint x: 449, endPoint y: 76, distance: 5.5
click at [447, 72] on tspan "18%" at bounding box center [440, 75] width 23 height 17
